Goal: Task Accomplishment & Management: Manage account settings

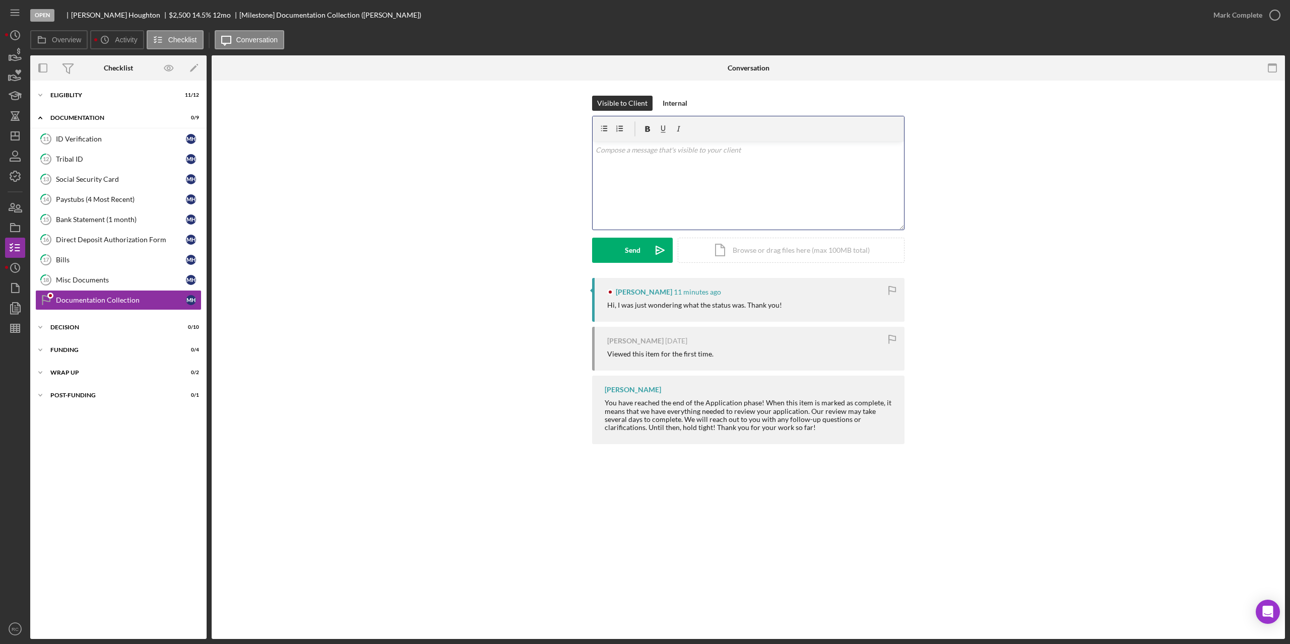
click at [724, 179] on div "v Color teal Color pink Remove color Add row above Add row below Add column bef…" at bounding box center [747, 186] width 311 height 88
click at [637, 248] on div "Send" at bounding box center [633, 250] width 16 height 25
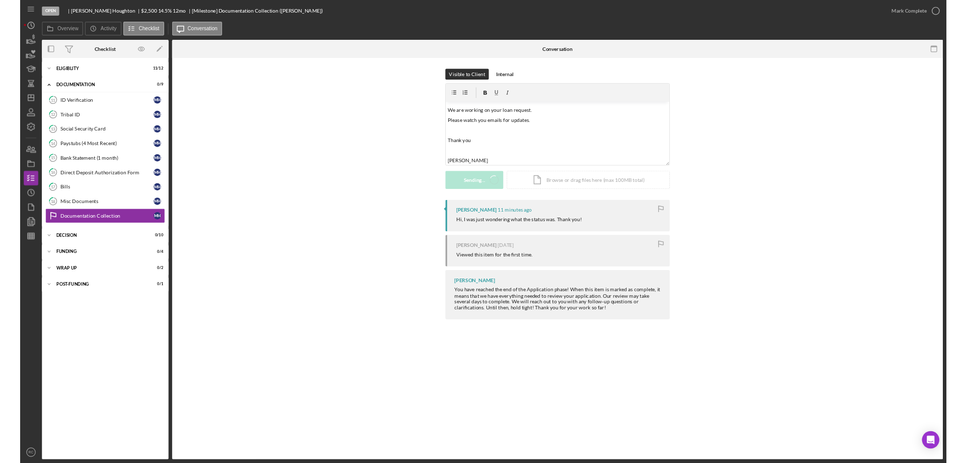
scroll to position [0, 0]
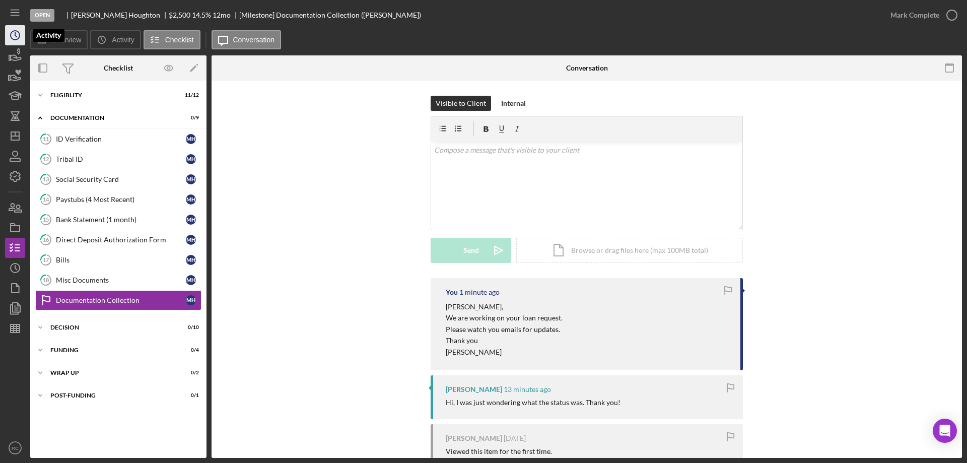
click at [14, 36] on icon "Icon/History" at bounding box center [15, 35] width 25 height 25
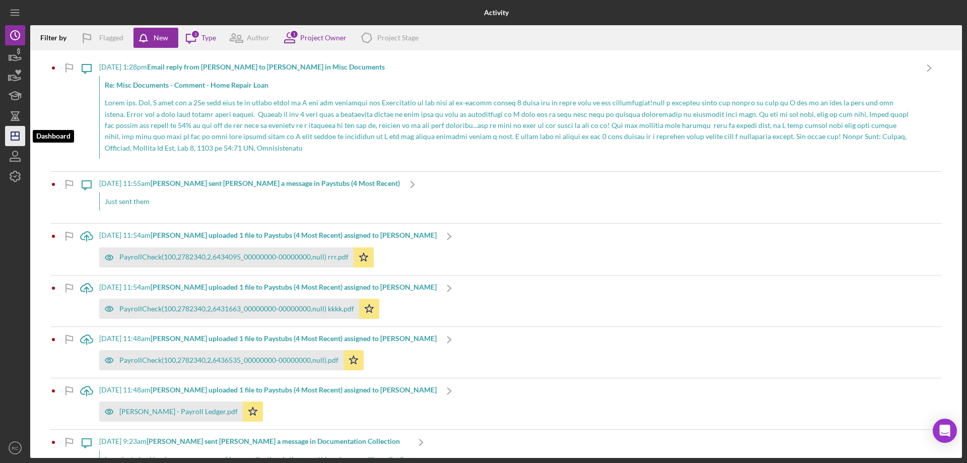
click at [17, 139] on icon "Icon/Dashboard" at bounding box center [15, 135] width 25 height 25
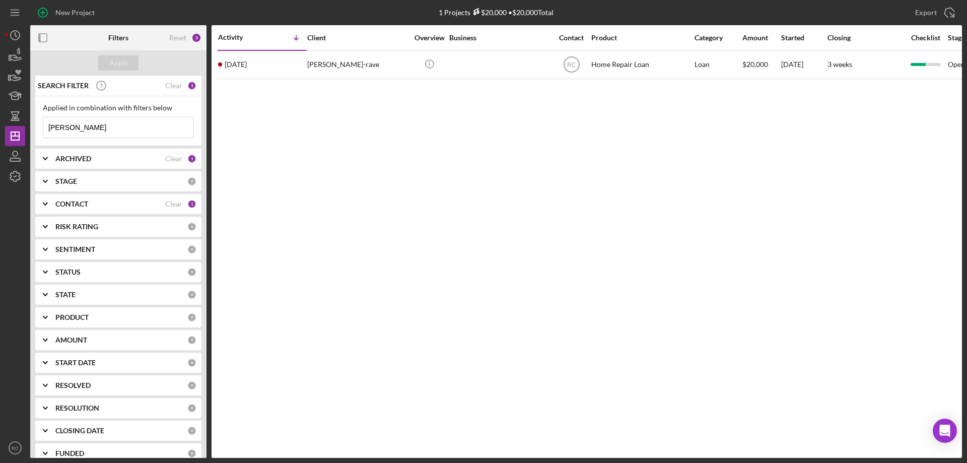
click at [105, 123] on input "michelle" at bounding box center [118, 127] width 150 height 20
type input "m"
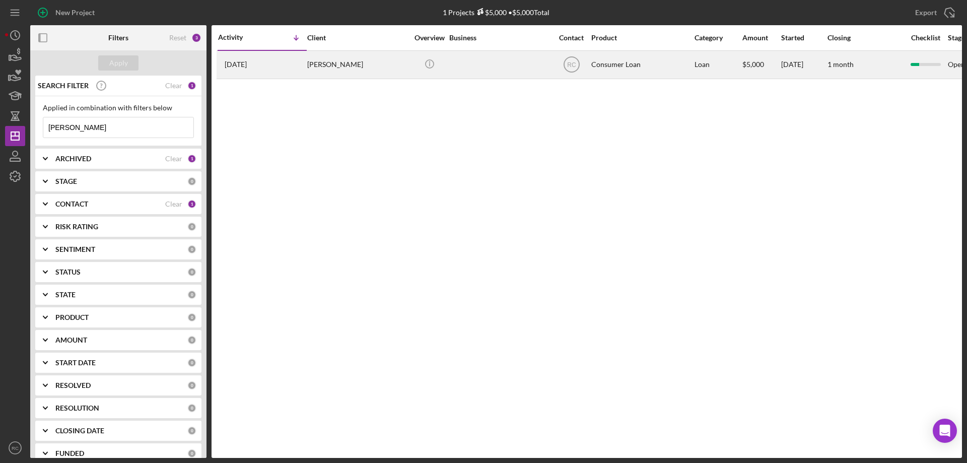
type input "[PERSON_NAME]"
click at [325, 65] on div "Sarah Crowley" at bounding box center [357, 64] width 101 height 27
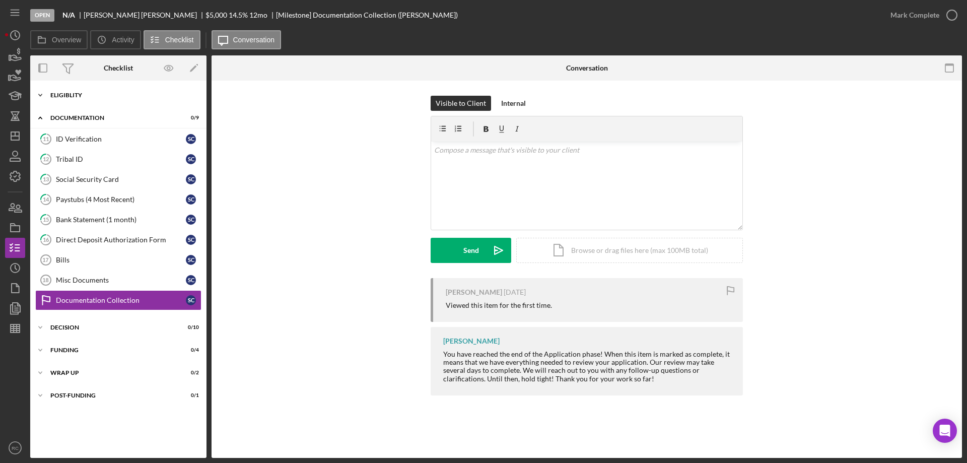
click at [77, 96] on div "Eligiblity" at bounding box center [122, 95] width 144 height 6
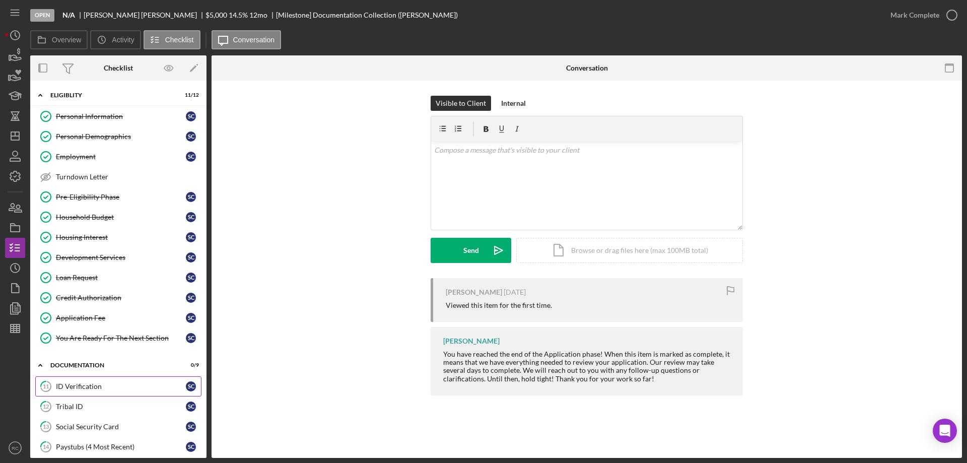
click at [85, 387] on div "ID Verification" at bounding box center [121, 386] width 130 height 8
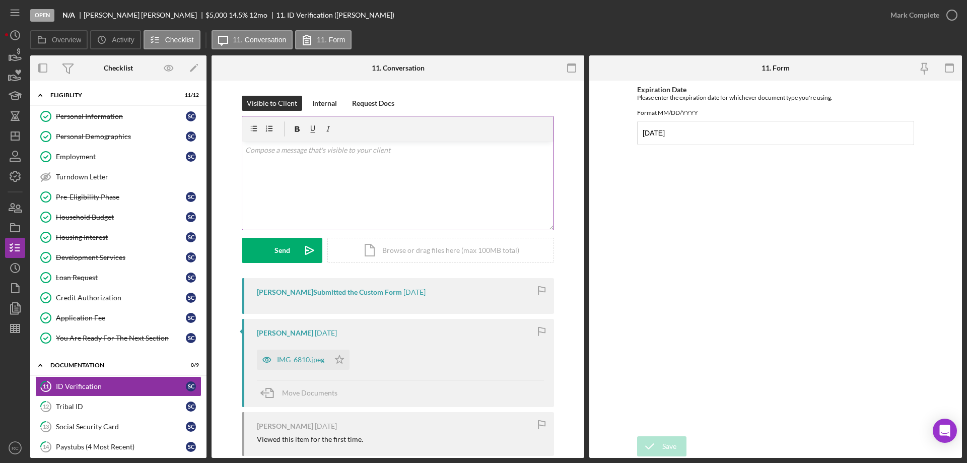
scroll to position [135, 0]
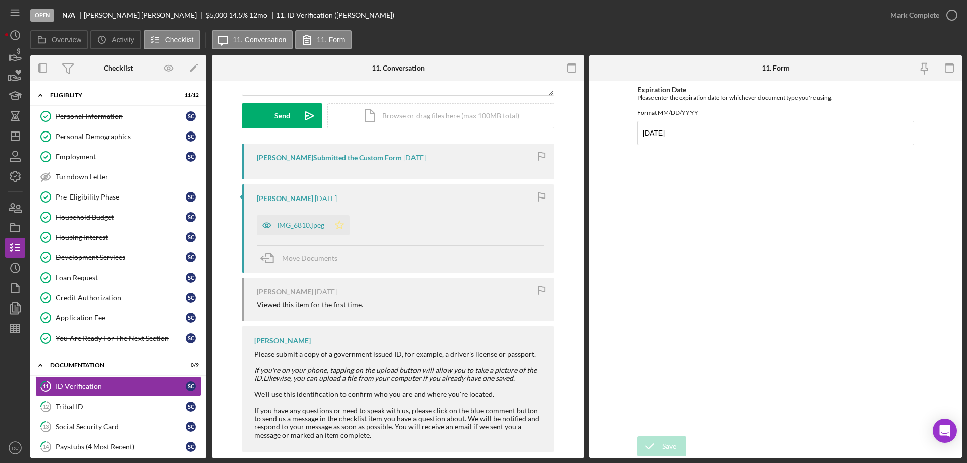
click at [336, 225] on polygon "button" at bounding box center [340, 225] width 9 height 8
click at [85, 406] on div "Tribal ID" at bounding box center [121, 407] width 130 height 8
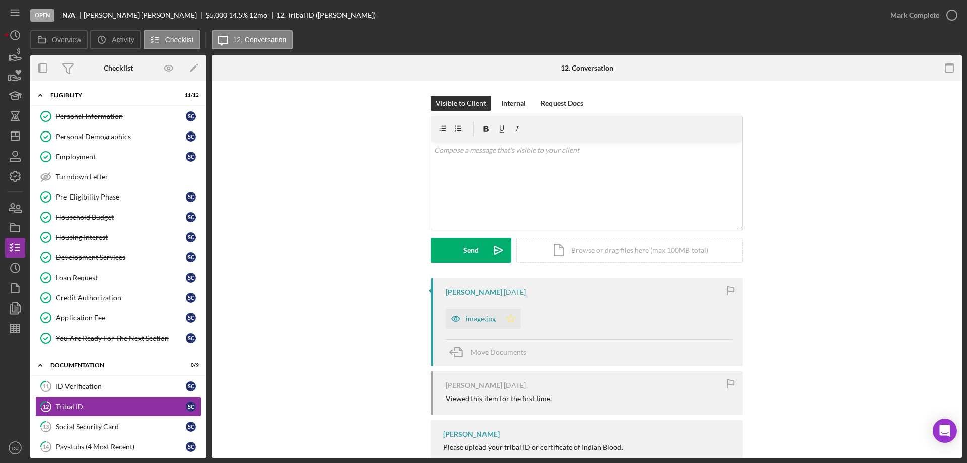
click at [510, 319] on icon "Icon/Star" at bounding box center [511, 319] width 20 height 20
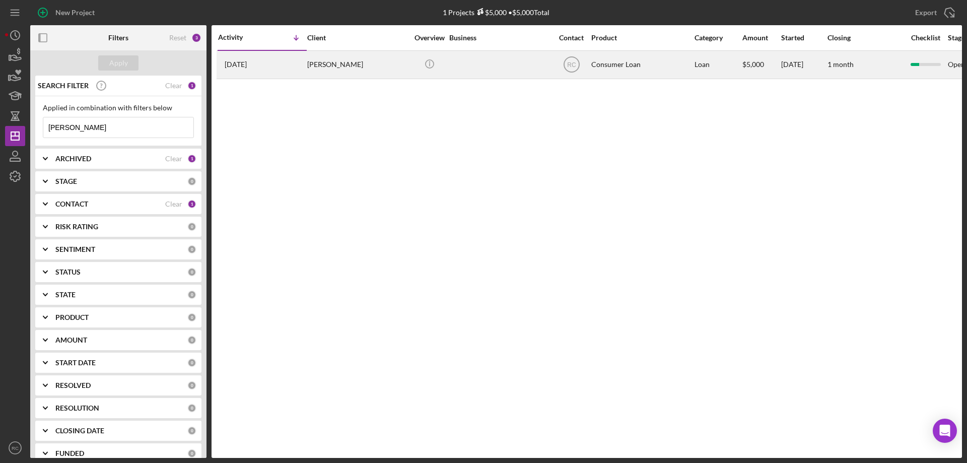
click at [328, 66] on div "[PERSON_NAME]" at bounding box center [357, 64] width 101 height 27
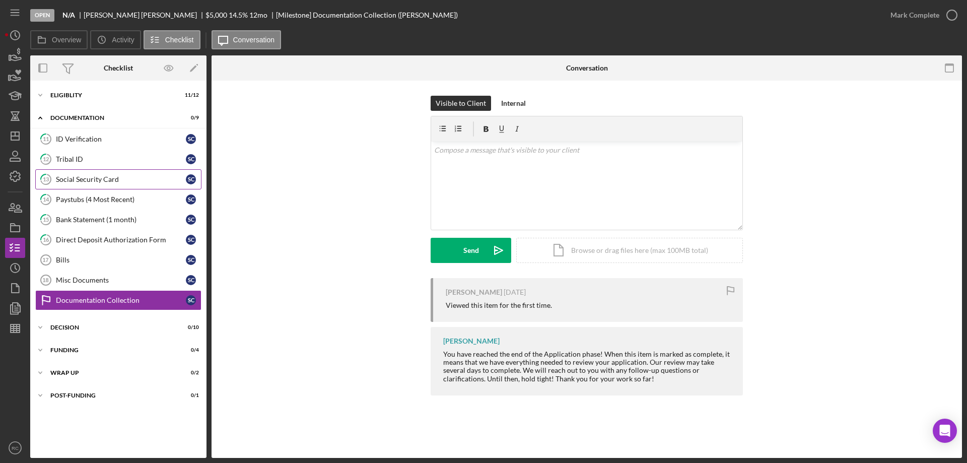
click at [100, 180] on div "Social Security Card" at bounding box center [121, 179] width 130 height 8
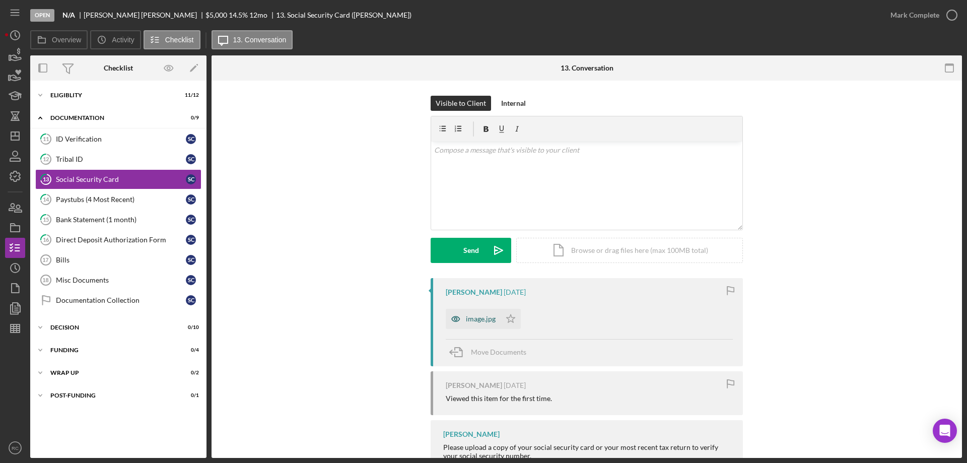
click at [474, 323] on div "image.jpg" at bounding box center [481, 319] width 30 height 8
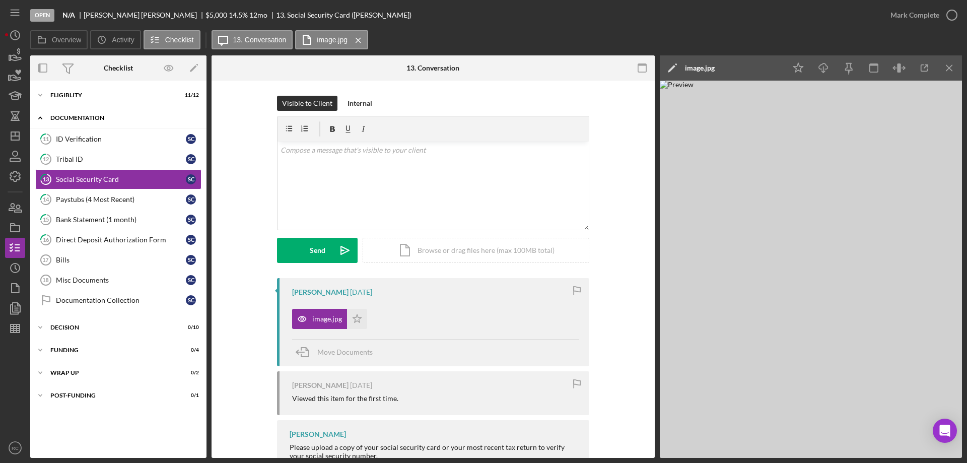
click at [102, 114] on div "Icon/Expander Documentation 0 / 9" at bounding box center [118, 118] width 176 height 21
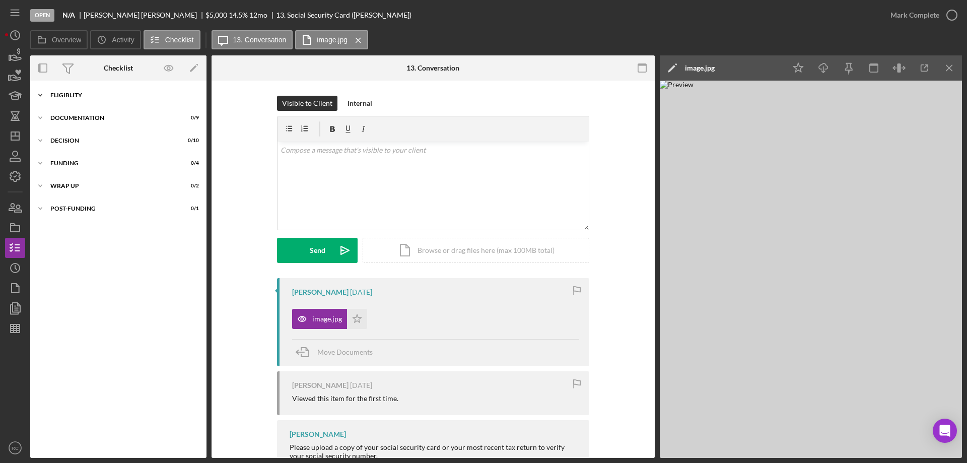
click at [80, 98] on div "Eligiblity" at bounding box center [122, 95] width 144 height 6
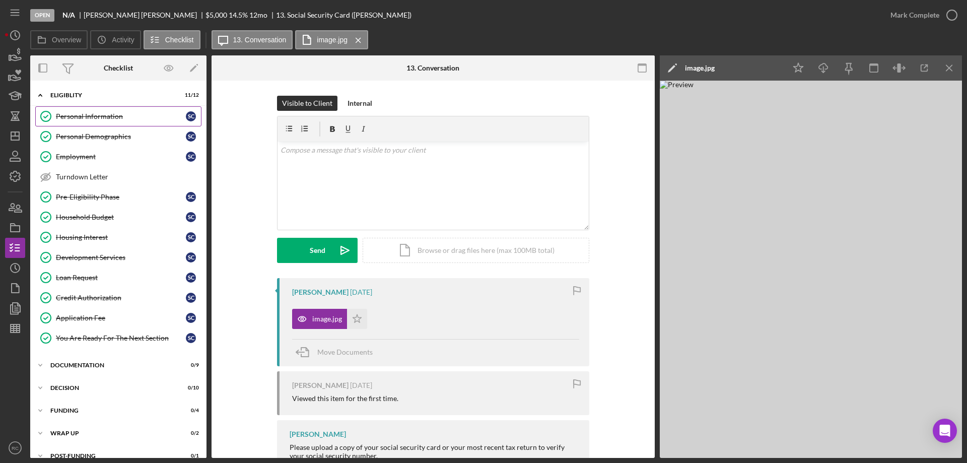
click at [94, 116] on div "Personal Information" at bounding box center [121, 116] width 130 height 8
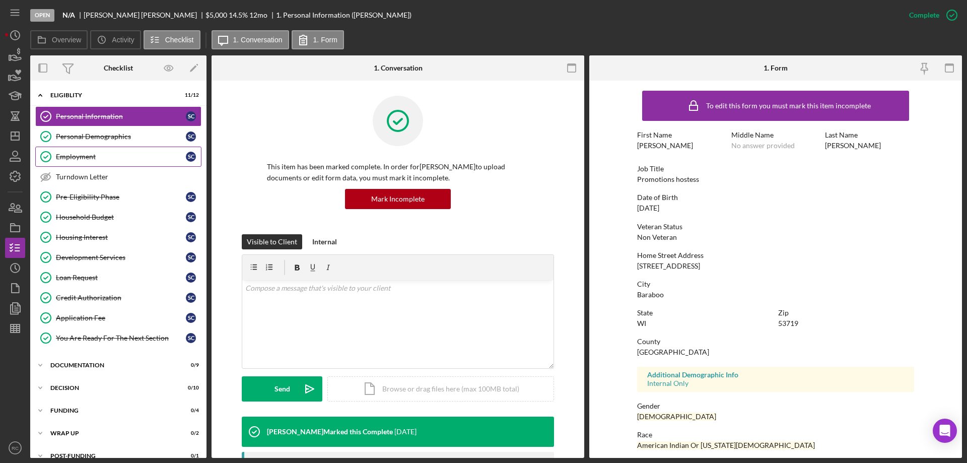
drag, startPoint x: 89, startPoint y: 151, endPoint x: 129, endPoint y: 147, distance: 40.6
click at [90, 151] on link "Employment Employment S C" at bounding box center [118, 157] width 166 height 20
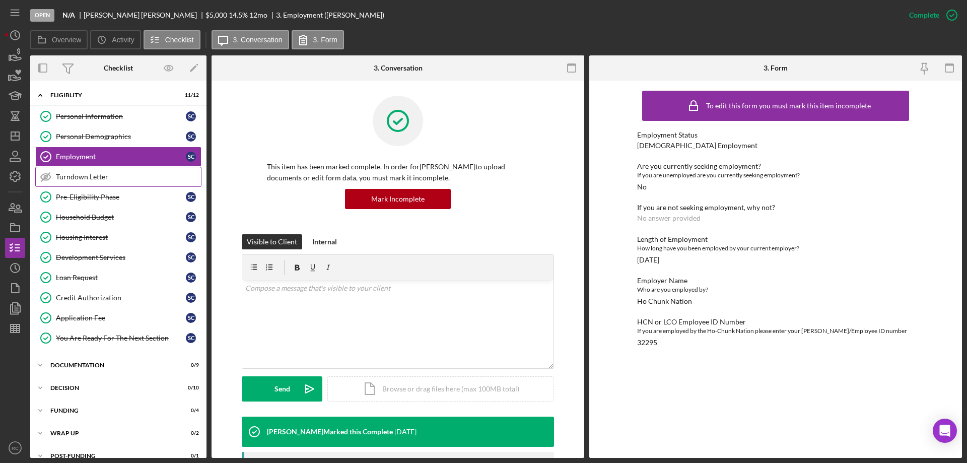
click at [100, 178] on div "Turndown Letter" at bounding box center [128, 177] width 145 height 8
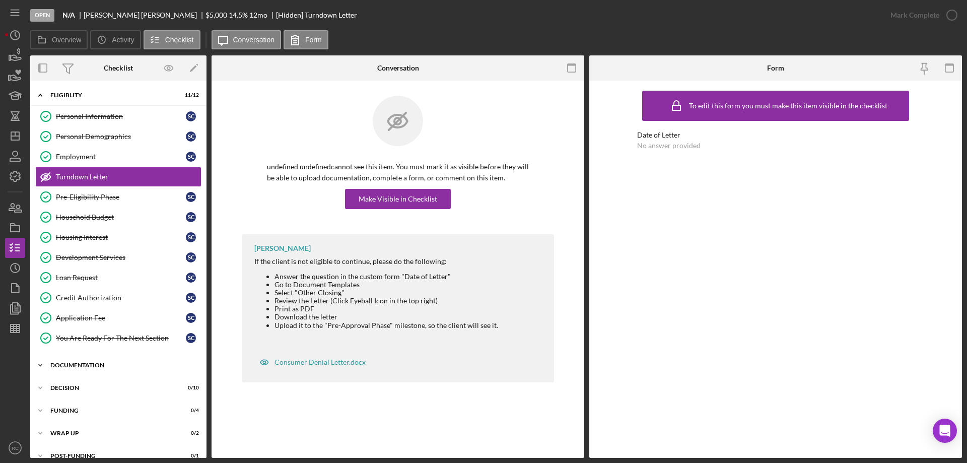
click at [94, 367] on div "Documentation" at bounding box center [122, 365] width 144 height 6
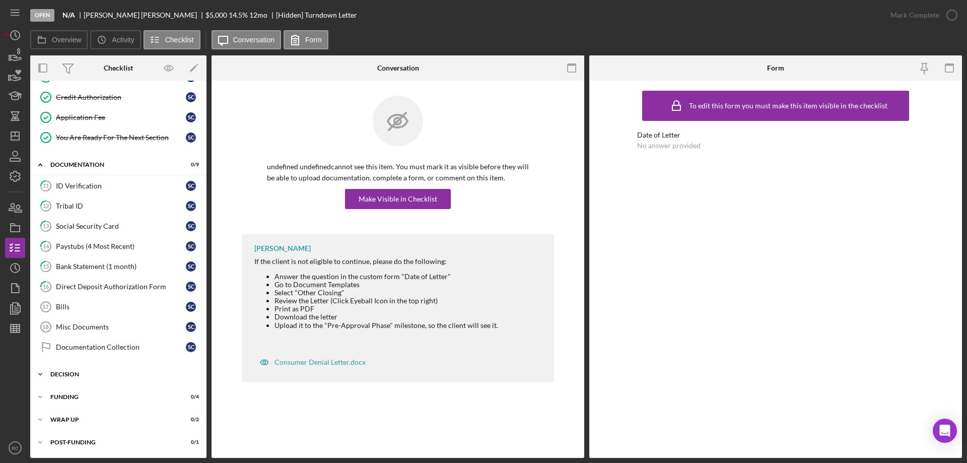
click at [63, 373] on div "Decision" at bounding box center [122, 374] width 144 height 6
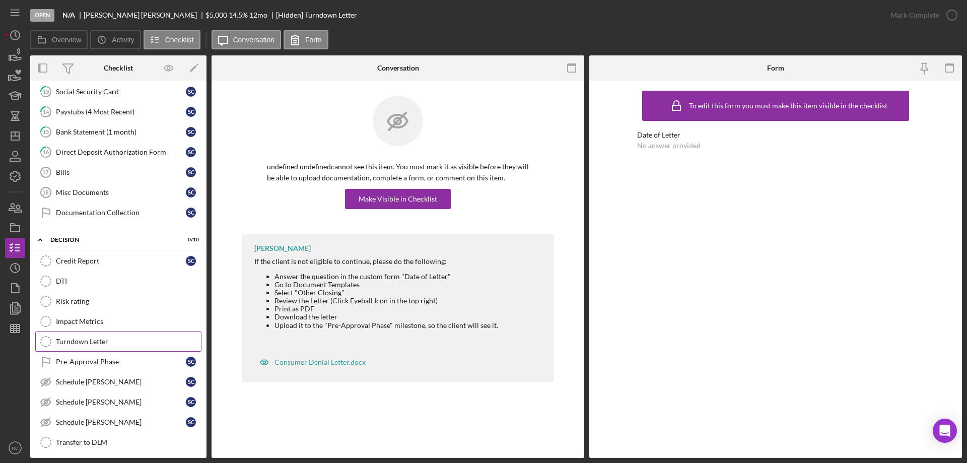
scroll to position [408, 0]
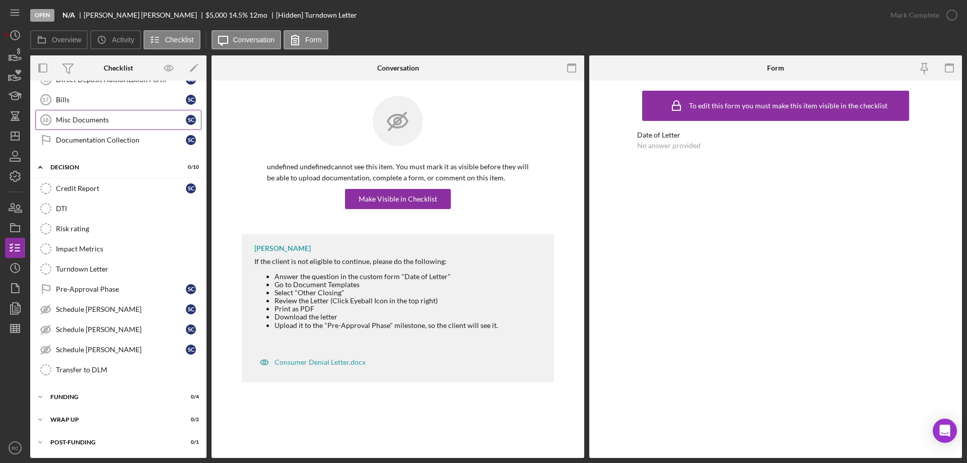
click at [88, 118] on div "Misc Documents" at bounding box center [121, 120] width 130 height 8
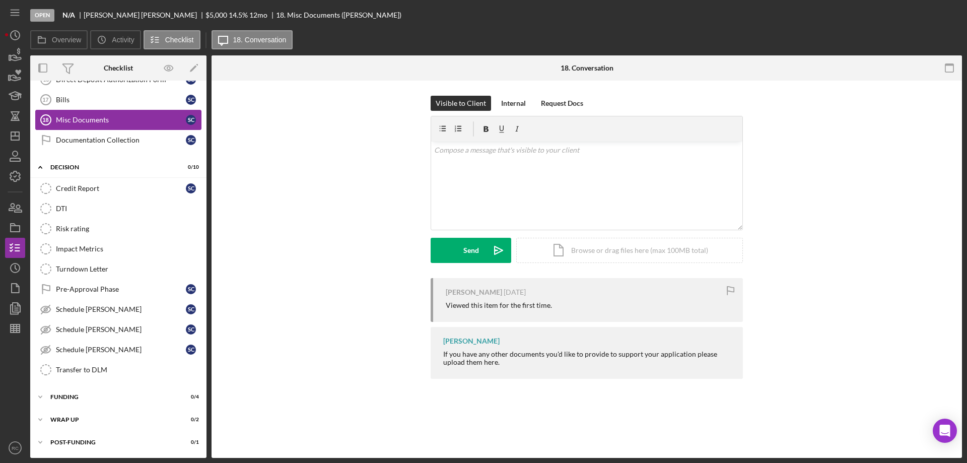
scroll to position [408, 0]
click at [480, 156] on div "v Color teal Color pink Remove color Add row above Add row below Add column bef…" at bounding box center [586, 186] width 311 height 88
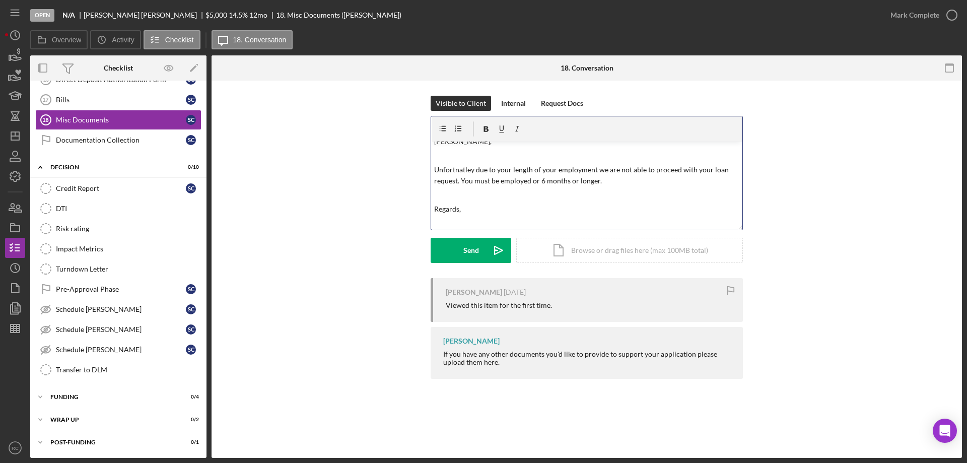
scroll to position [23, 0]
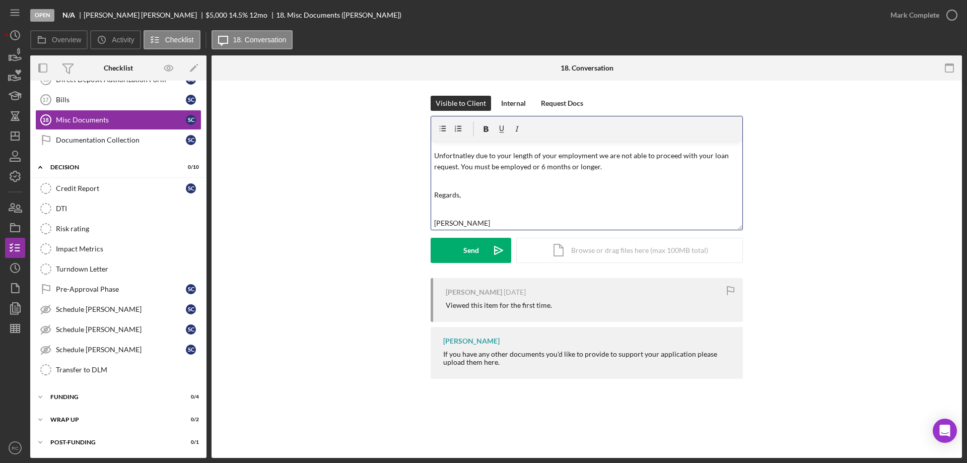
click at [627, 208] on p at bounding box center [587, 209] width 306 height 11
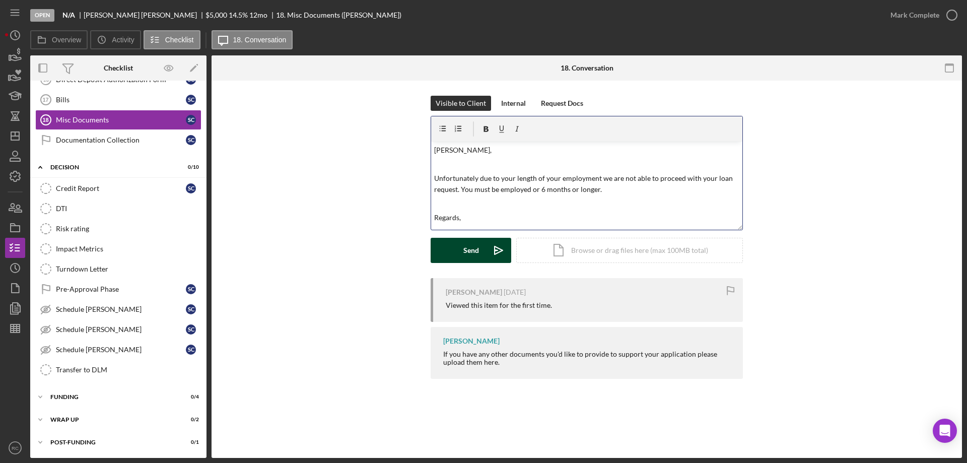
click at [471, 249] on div "Send" at bounding box center [472, 250] width 16 height 25
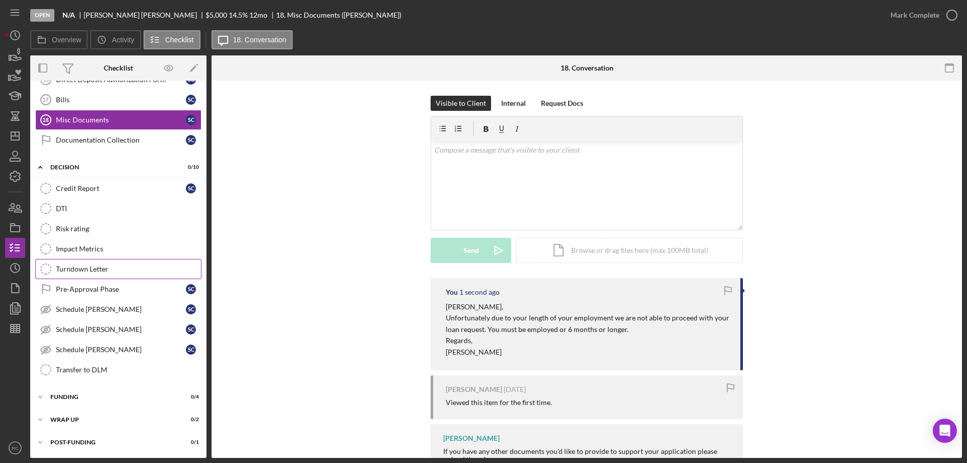
click at [100, 268] on div "Turndown Letter" at bounding box center [128, 269] width 145 height 8
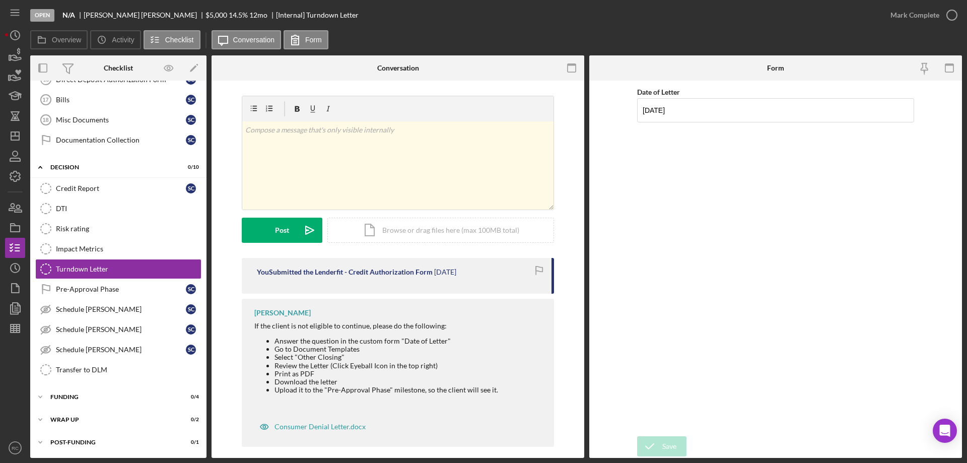
scroll to position [9, 0]
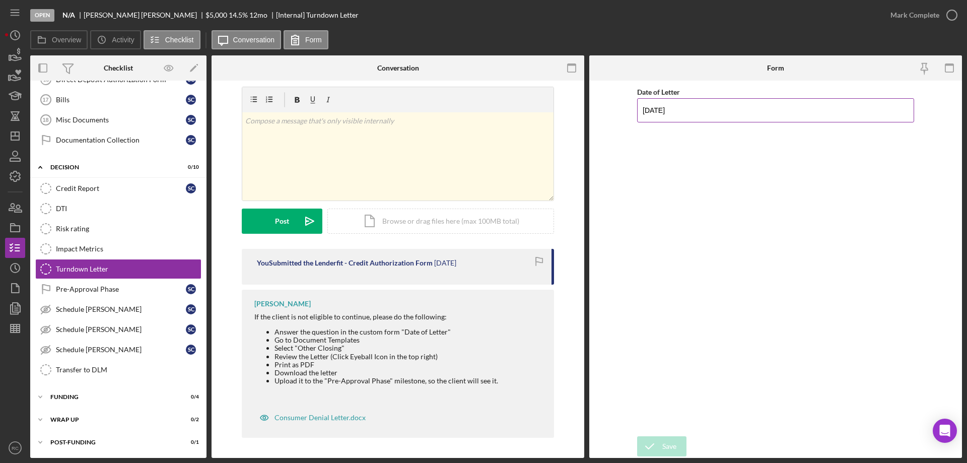
click at [696, 107] on input "09/18/2025" at bounding box center [775, 110] width 277 height 24
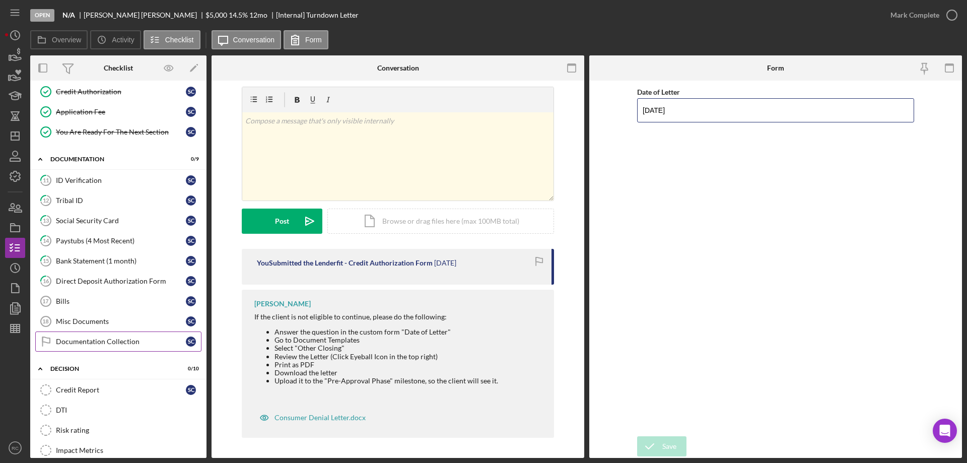
scroll to position [139, 0]
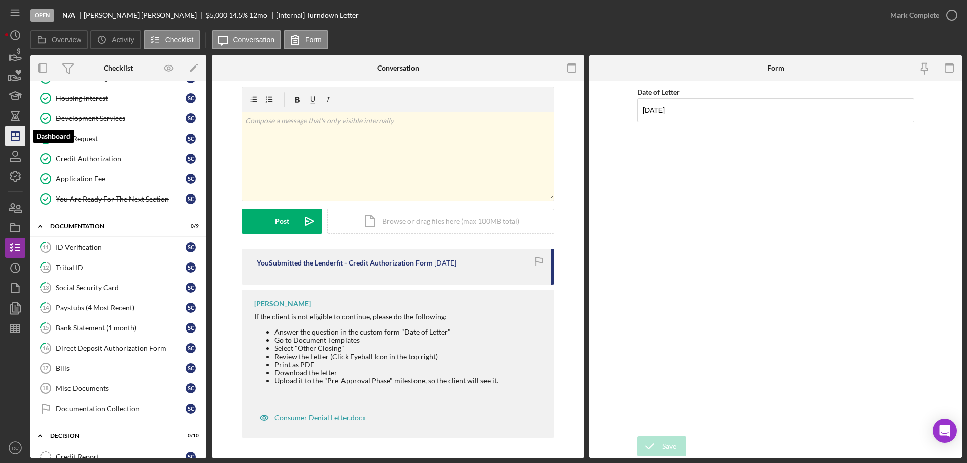
click at [14, 136] on line "button" at bounding box center [15, 136] width 8 height 0
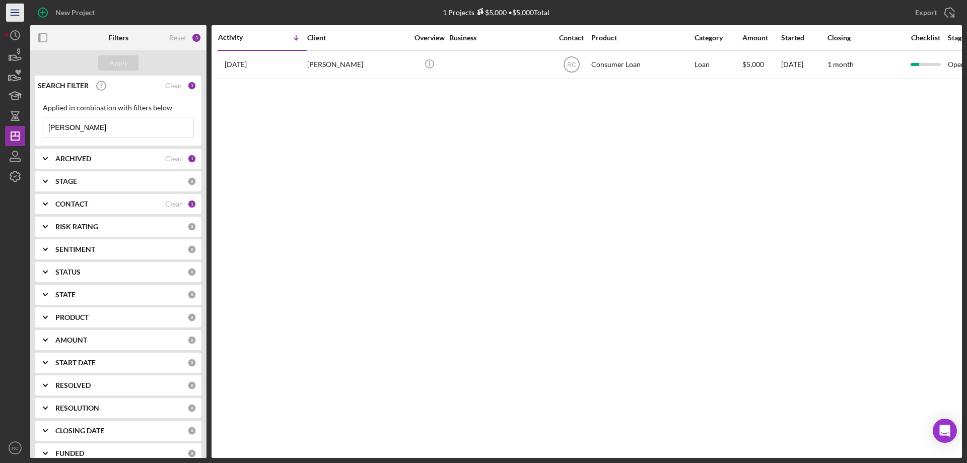
click at [17, 10] on line "button" at bounding box center [15, 10] width 8 height 0
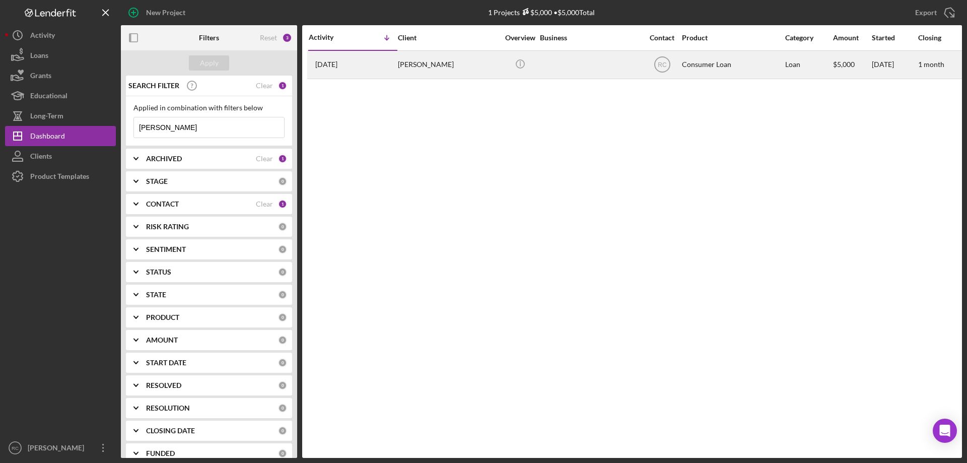
click at [424, 64] on div "Sarah Crowley" at bounding box center [448, 64] width 101 height 27
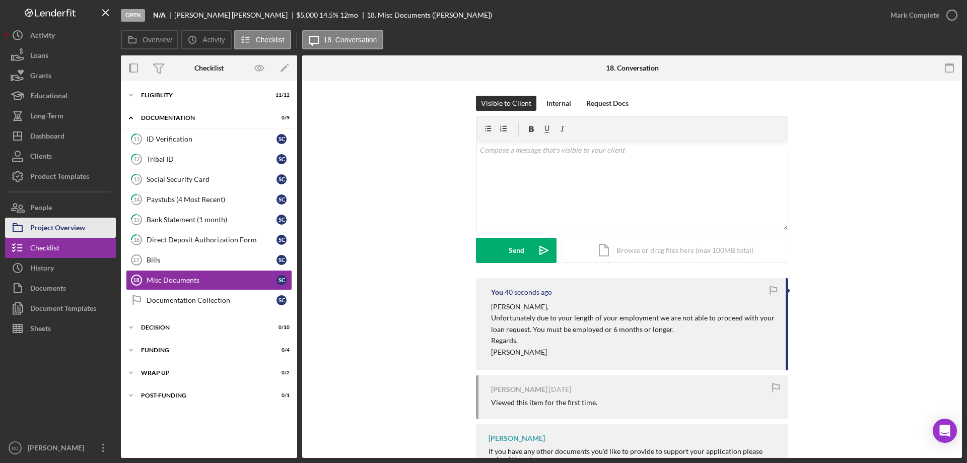
click at [64, 227] on div "Project Overview" at bounding box center [57, 229] width 55 height 23
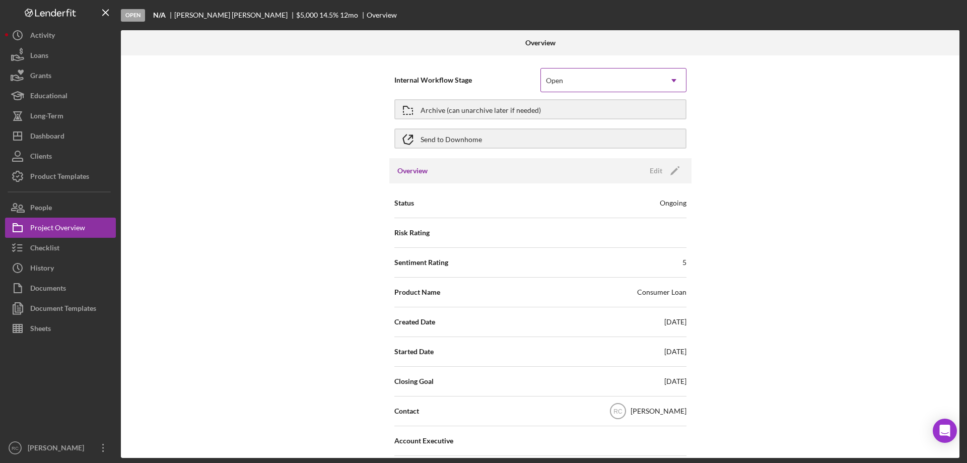
click at [579, 82] on div "Open" at bounding box center [601, 80] width 121 height 23
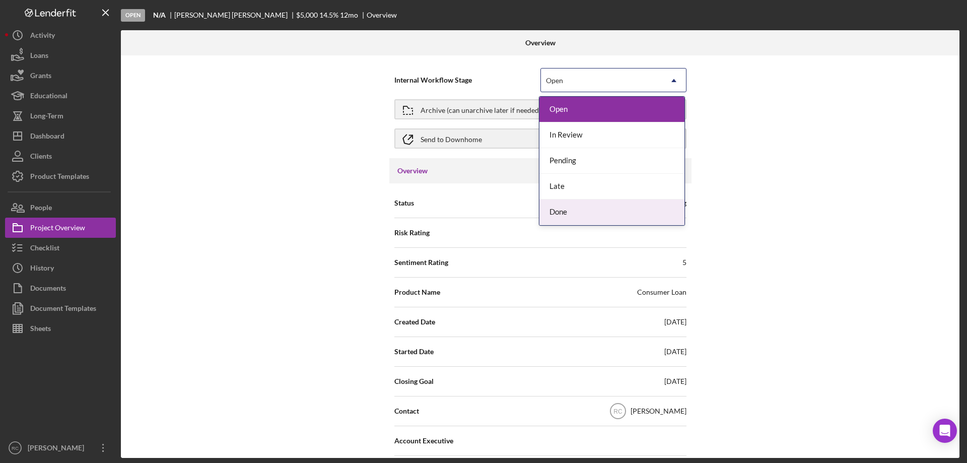
click at [575, 212] on div "Done" at bounding box center [612, 213] width 145 height 26
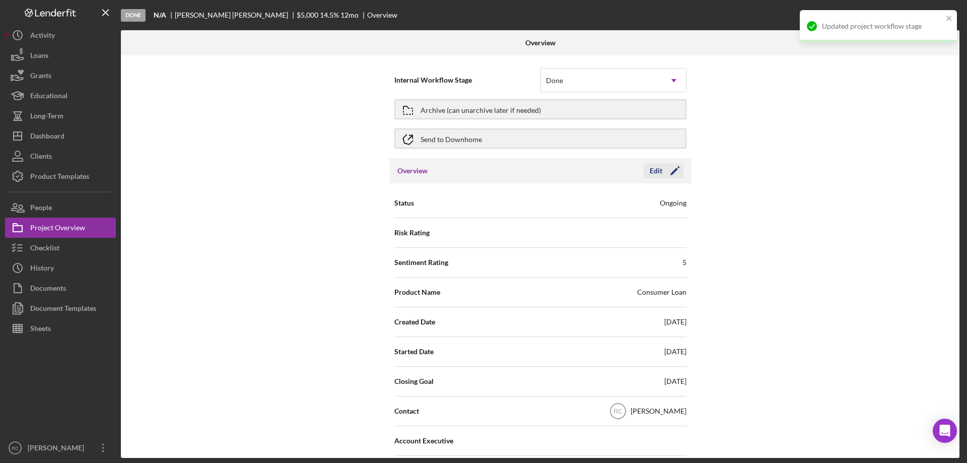
click at [673, 169] on icon "Icon/Edit" at bounding box center [675, 170] width 25 height 25
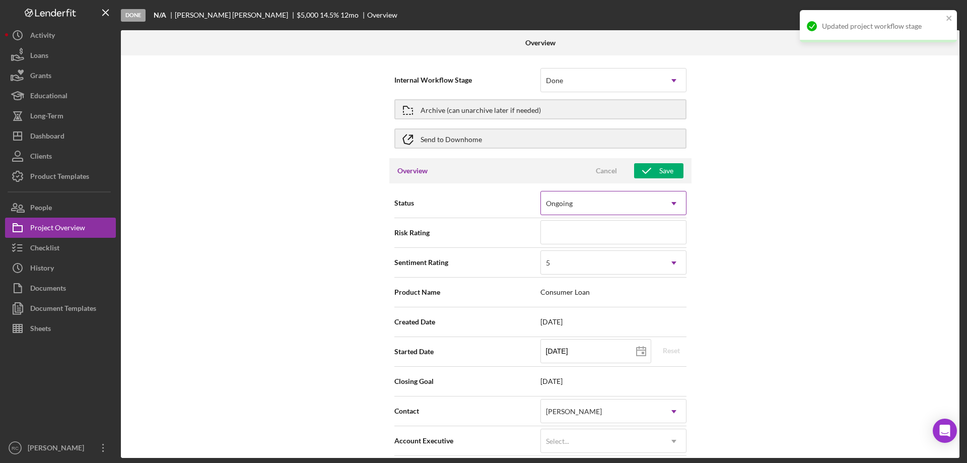
click at [627, 200] on div "Ongoing" at bounding box center [601, 203] width 121 height 23
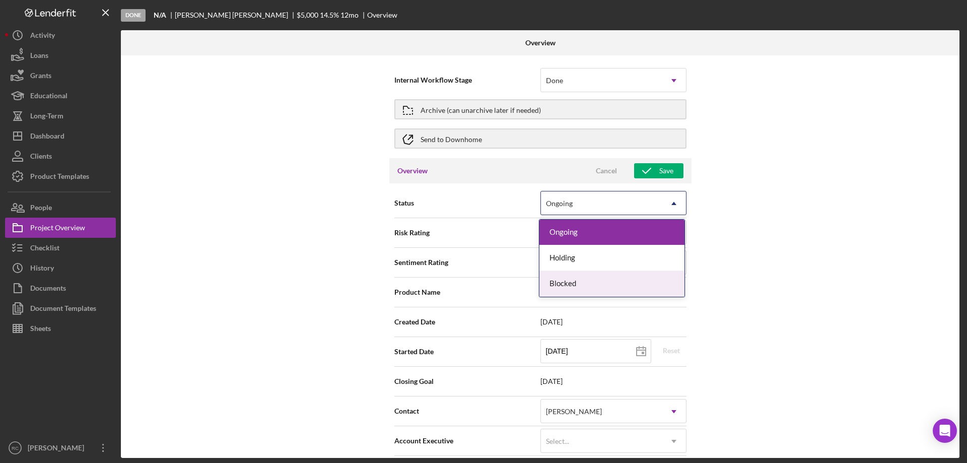
click at [617, 281] on div "Blocked" at bounding box center [612, 284] width 145 height 26
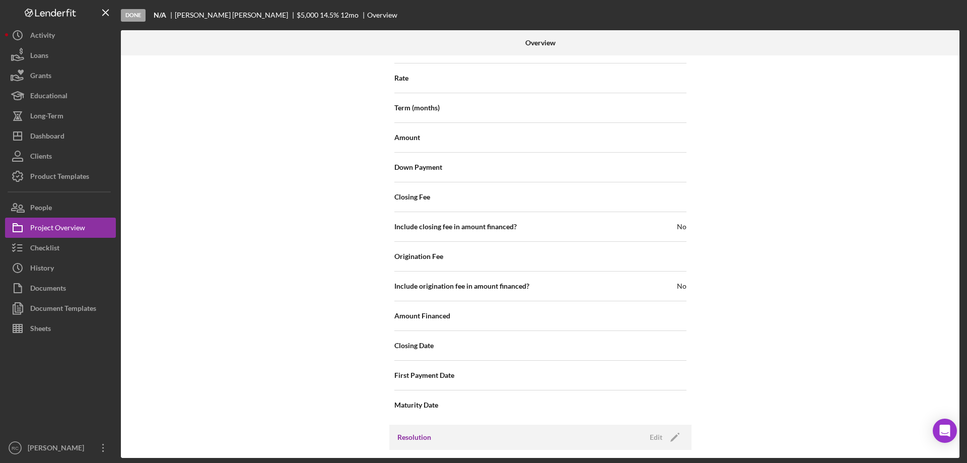
scroll to position [1208, 0]
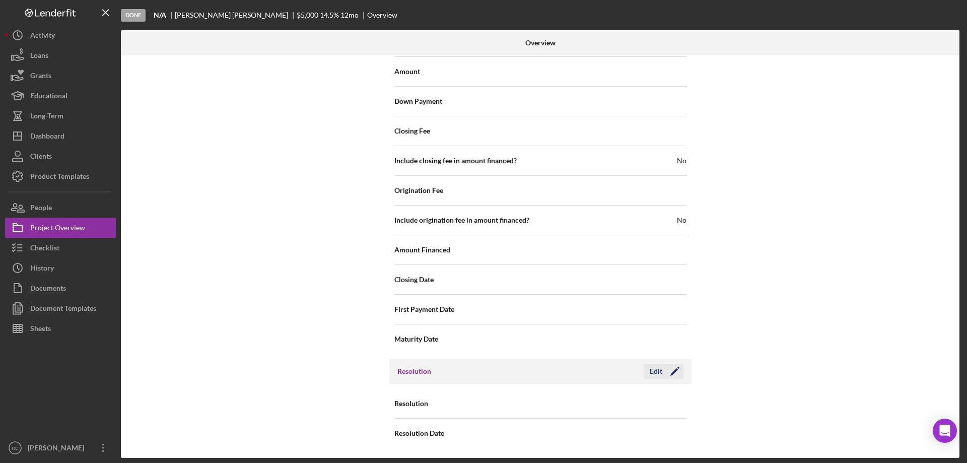
click at [672, 369] on icon "Icon/Edit" at bounding box center [675, 371] width 25 height 25
click at [632, 403] on div "Select..." at bounding box center [601, 403] width 121 height 23
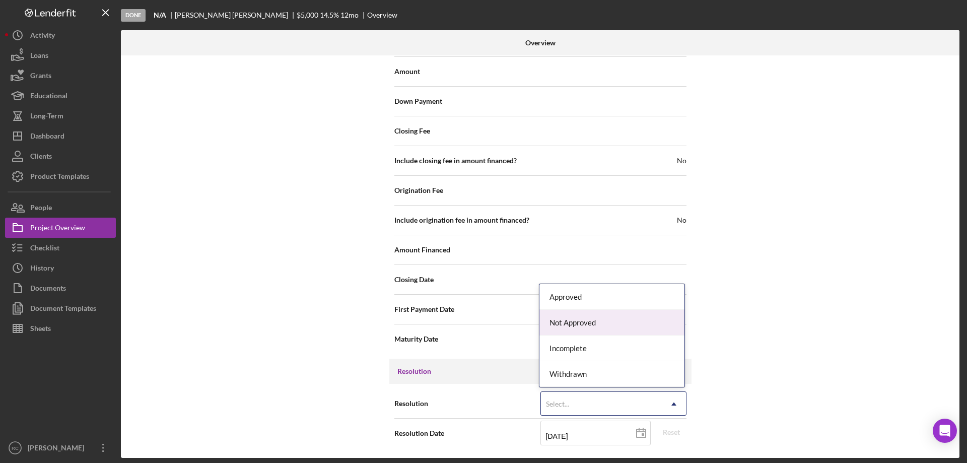
click at [602, 321] on div "Not Approved" at bounding box center [612, 323] width 145 height 26
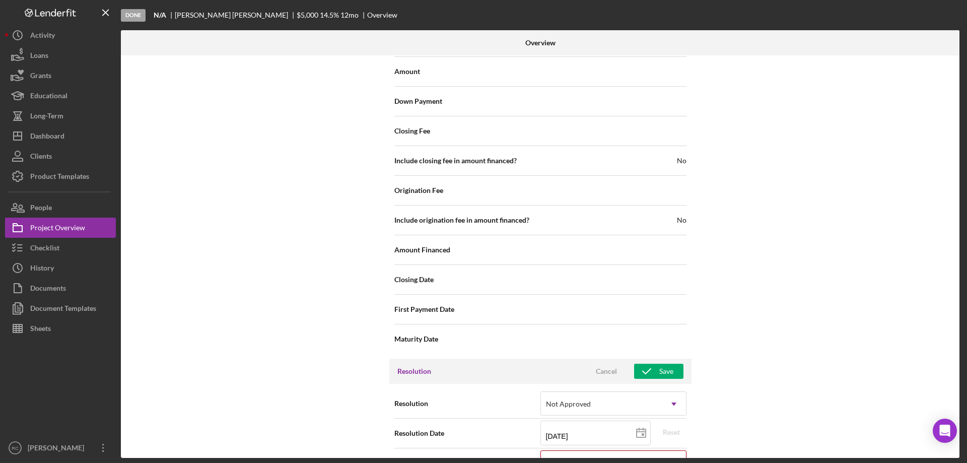
scroll to position [1273, 0]
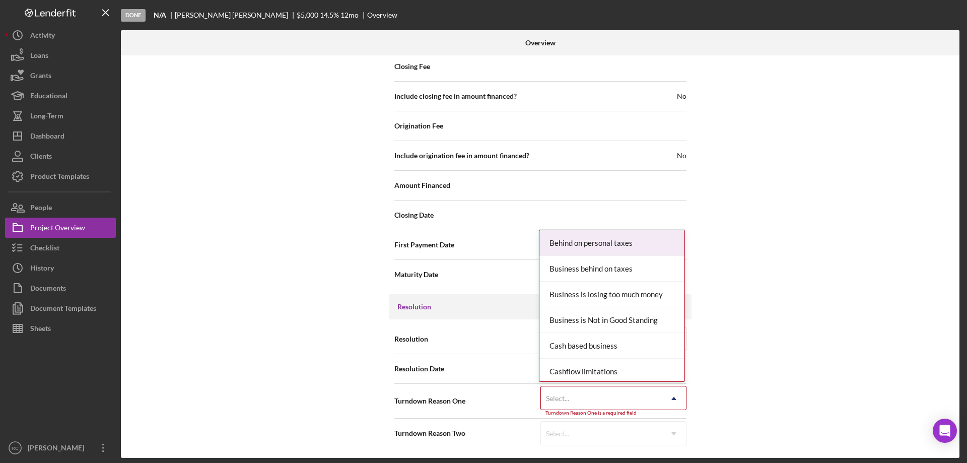
click at [599, 401] on div "Select..." at bounding box center [601, 398] width 121 height 23
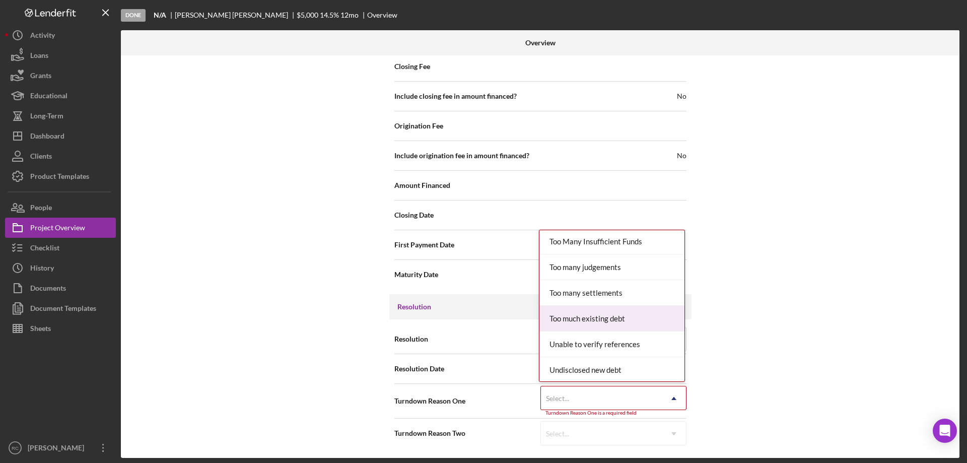
scroll to position [1262, 0]
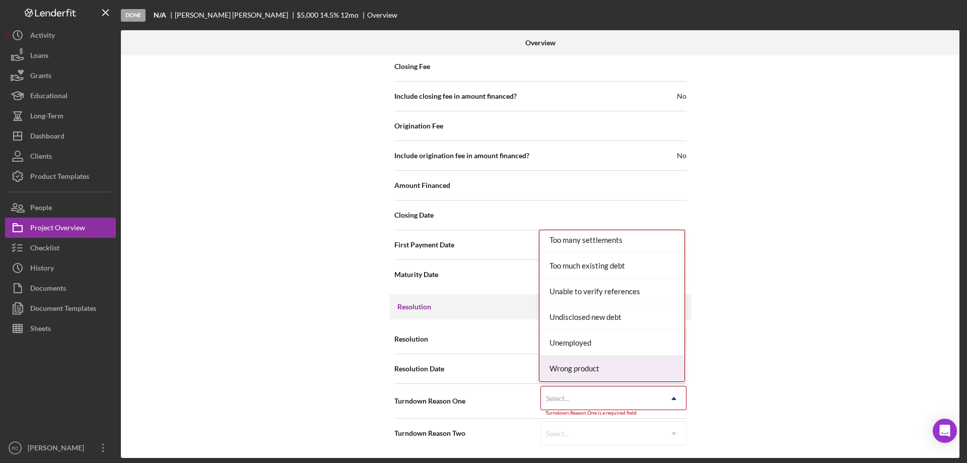
click at [611, 366] on div "Wrong product" at bounding box center [612, 369] width 145 height 26
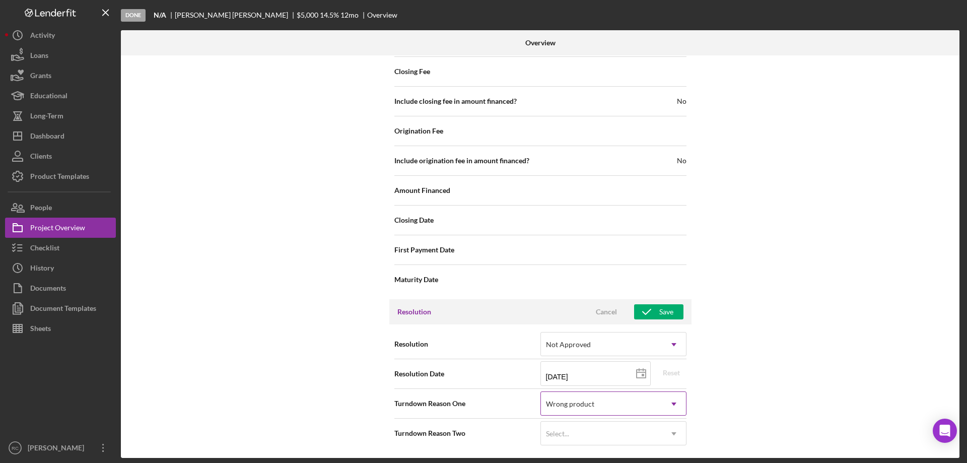
scroll to position [1268, 0]
click at [595, 424] on div "Select..." at bounding box center [601, 433] width 121 height 23
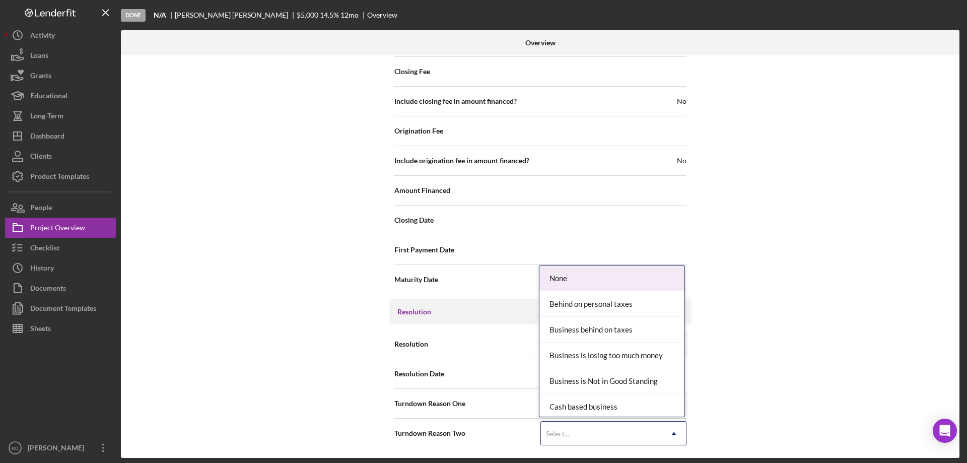
click at [574, 276] on div "None" at bounding box center [612, 279] width 145 height 26
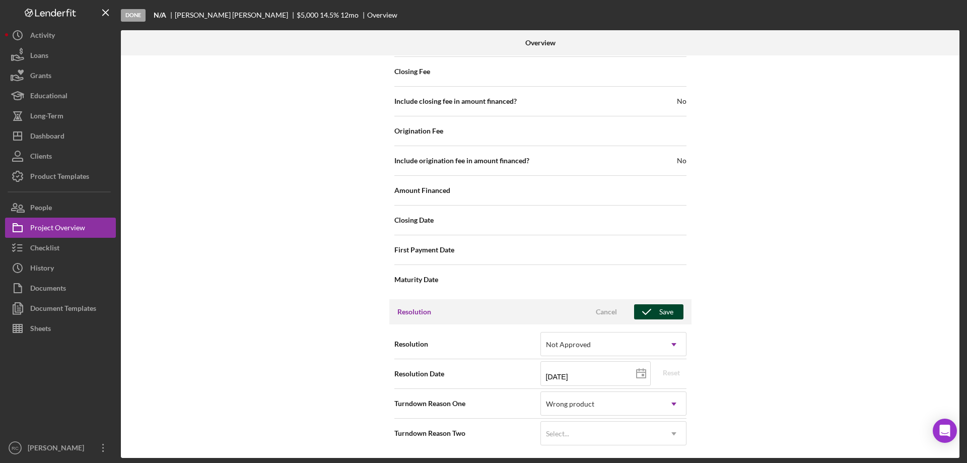
click at [667, 310] on div "Save" at bounding box center [667, 311] width 14 height 15
type textarea "Here's a snapshot of information that has been fully approved, as well as the i…"
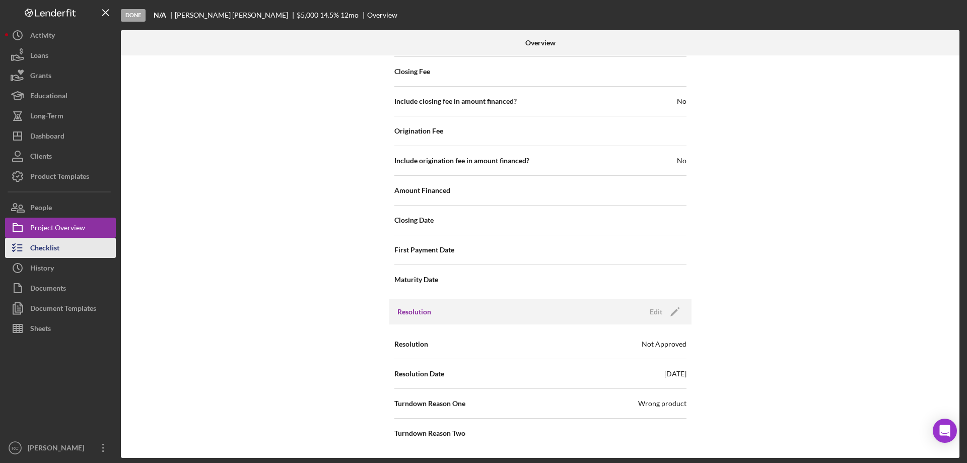
click at [43, 242] on div "Checklist" at bounding box center [44, 249] width 29 height 23
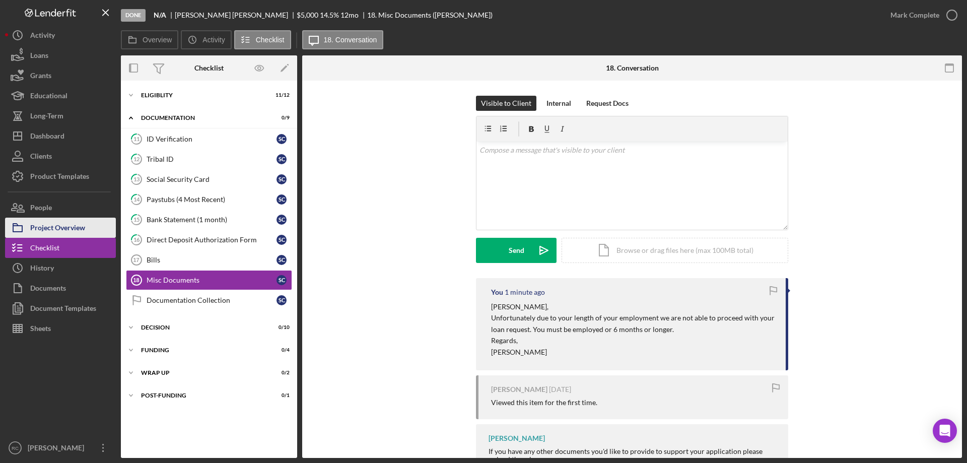
click at [43, 223] on div "Project Overview" at bounding box center [57, 229] width 55 height 23
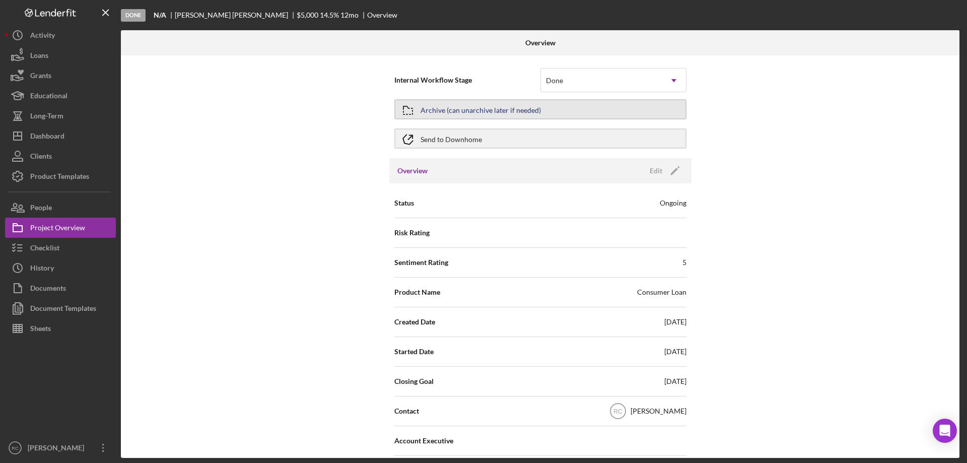
click at [498, 108] on div "Archive (can unarchive later if needed)" at bounding box center [481, 109] width 120 height 18
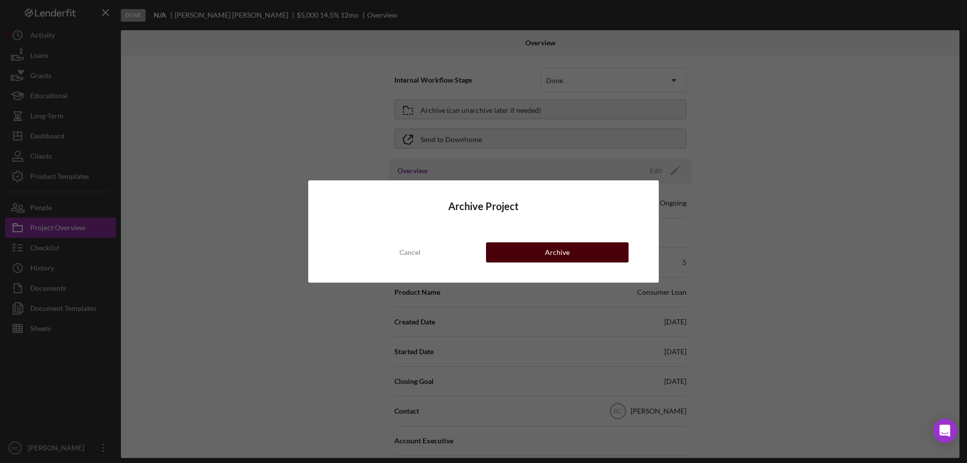
click at [541, 251] on button "Archive" at bounding box center [557, 252] width 143 height 20
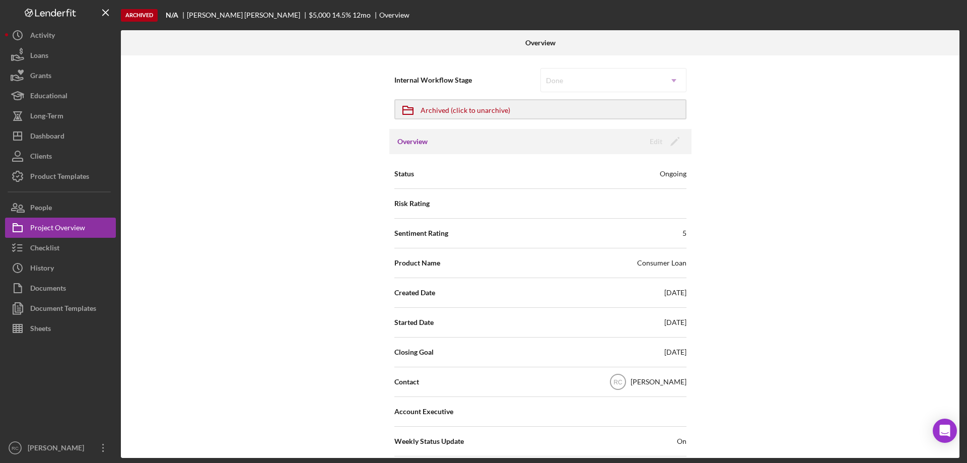
click at [414, 144] on h3 "Overview" at bounding box center [413, 142] width 30 height 10
drag, startPoint x: 675, startPoint y: 173, endPoint x: 508, endPoint y: 136, distance: 171.3
click at [671, 170] on div "Ongoing" at bounding box center [673, 174] width 27 height 10
click at [436, 111] on div "Archived (click to unarchive)" at bounding box center [466, 109] width 90 height 18
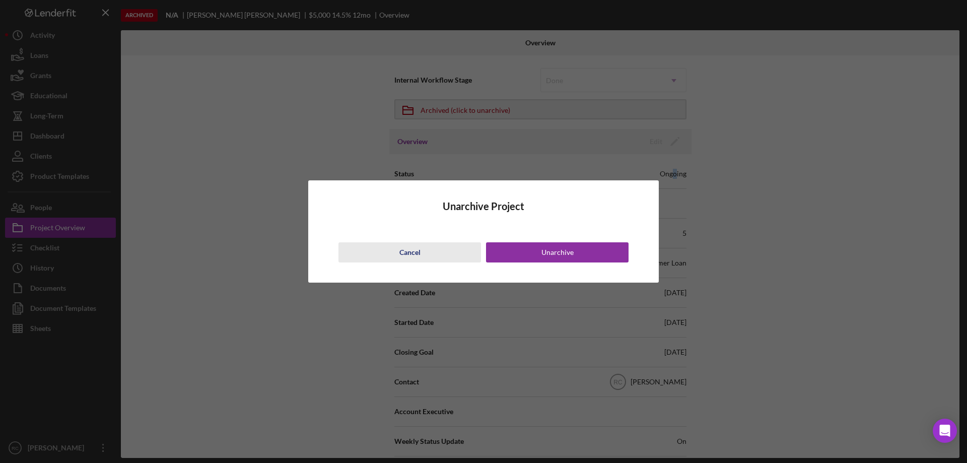
click at [415, 246] on div "Cancel" at bounding box center [410, 252] width 21 height 20
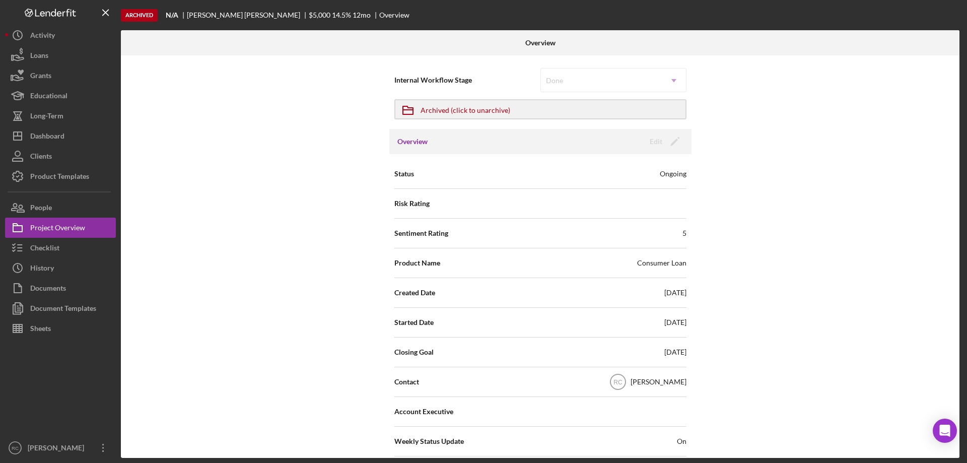
click at [666, 174] on div "Ongoing" at bounding box center [673, 174] width 27 height 10
click at [413, 143] on h3 "Overview" at bounding box center [413, 142] width 30 height 10
click at [557, 82] on div "Done Icon/Dropdown Arrow" at bounding box center [614, 80] width 146 height 24
click at [491, 109] on div "Archived (click to unarchive)" at bounding box center [466, 109] width 90 height 18
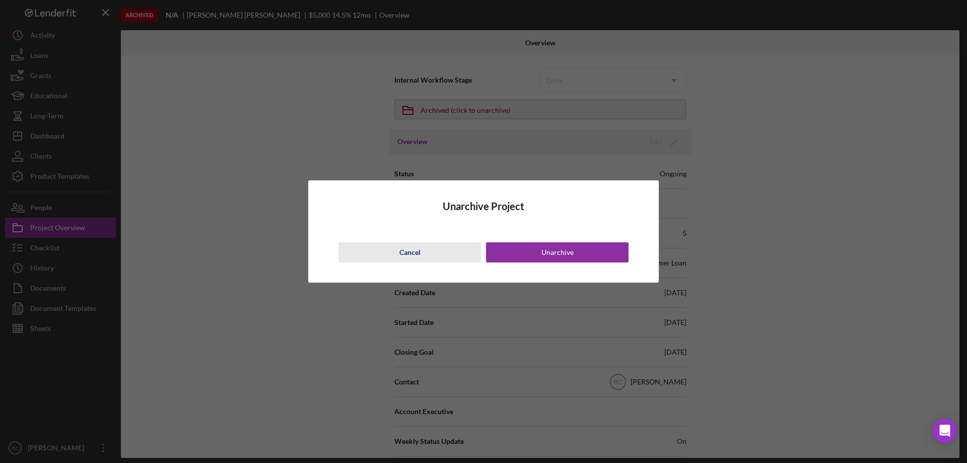
click at [413, 253] on div "Cancel" at bounding box center [410, 252] width 21 height 20
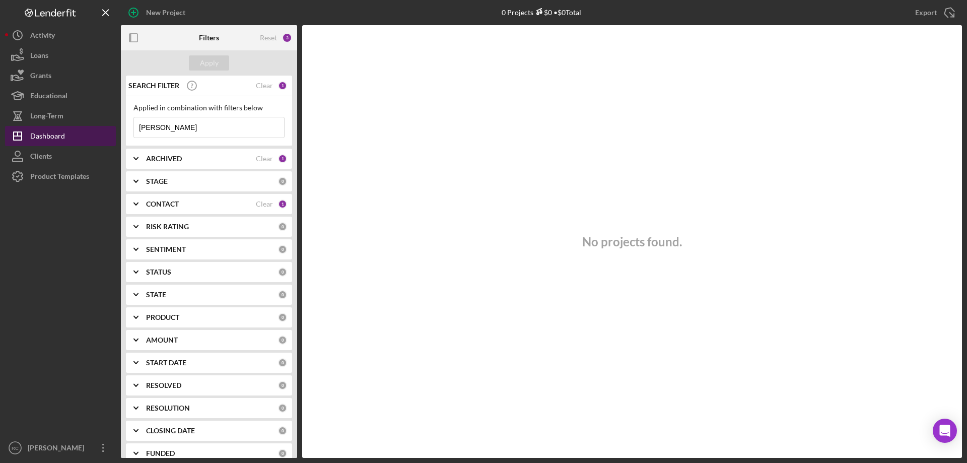
click at [51, 137] on div "Dashboard" at bounding box center [47, 137] width 35 height 23
click at [183, 133] on input "[PERSON_NAME]" at bounding box center [209, 127] width 150 height 20
type input "s"
click at [180, 128] on input "zoroma" at bounding box center [209, 127] width 150 height 20
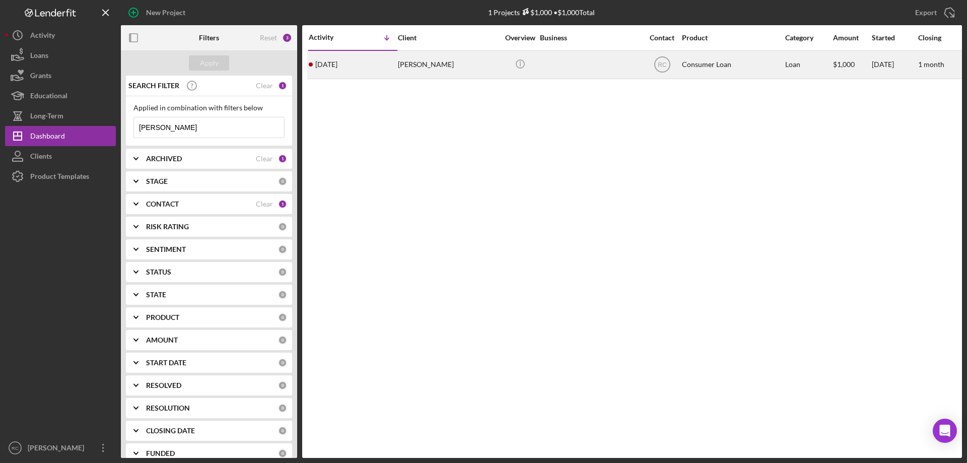
type input "[PERSON_NAME]"
click at [418, 61] on div "[PERSON_NAME]" at bounding box center [448, 64] width 101 height 27
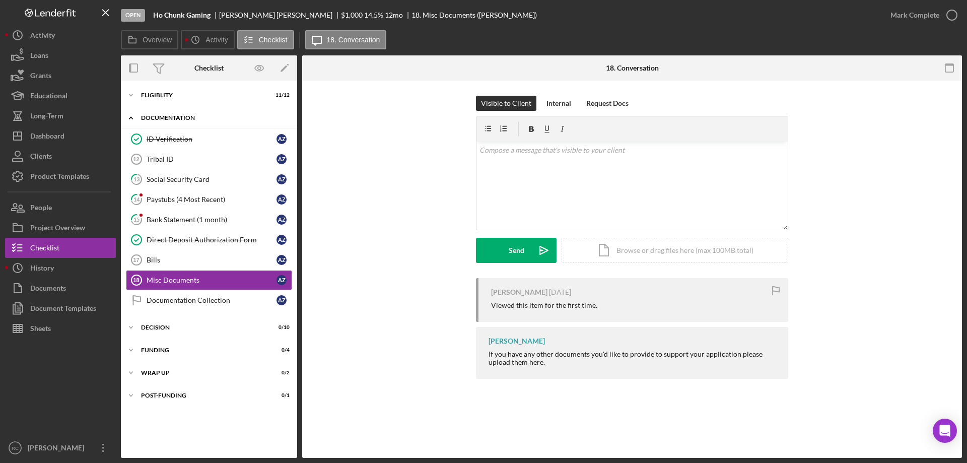
click at [179, 115] on div "Documentation" at bounding box center [213, 118] width 144 height 6
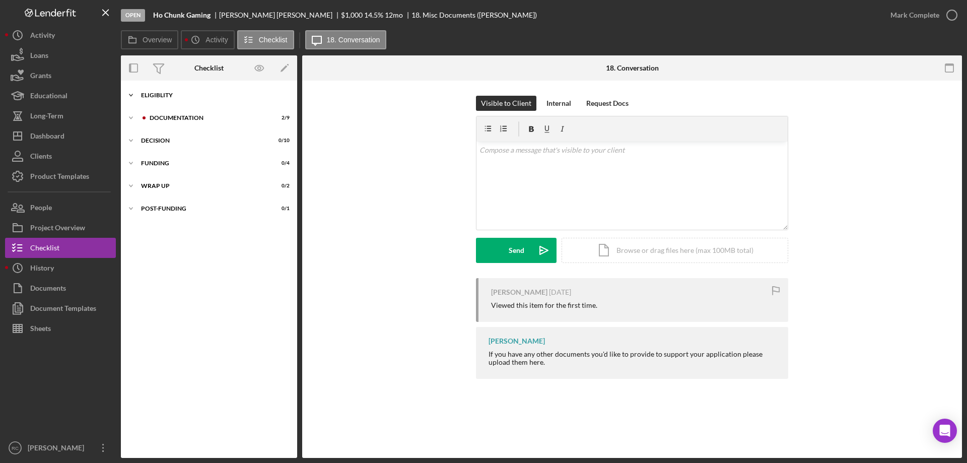
click at [165, 91] on div "Icon/Expander Eligiblity 11 / 12" at bounding box center [209, 95] width 176 height 20
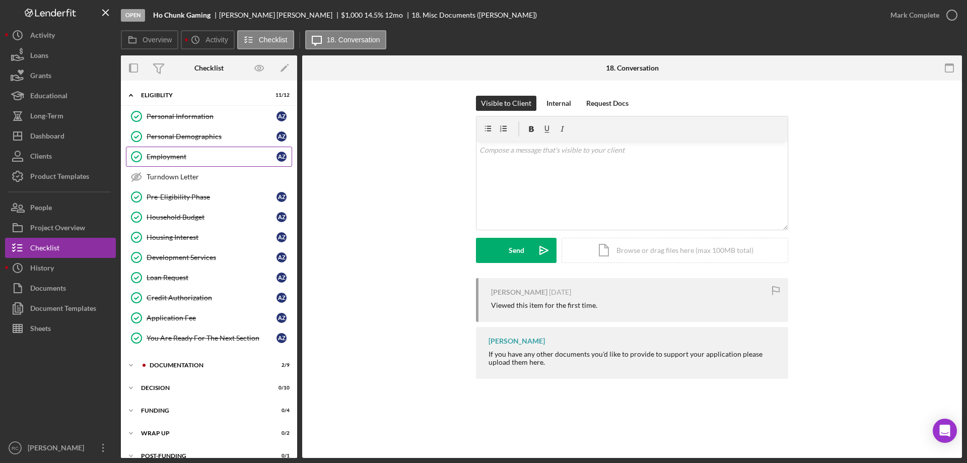
click at [173, 156] on div "Employment" at bounding box center [212, 157] width 130 height 8
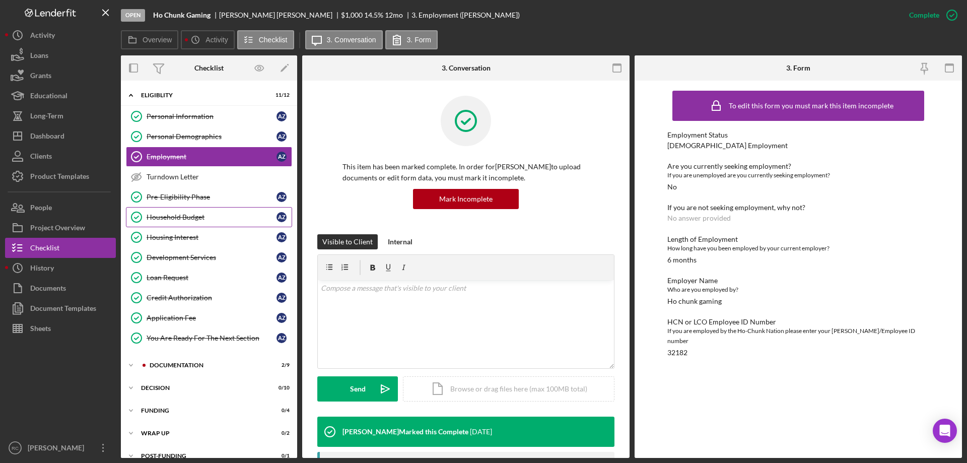
click at [192, 214] on div "Household Budget" at bounding box center [212, 217] width 130 height 8
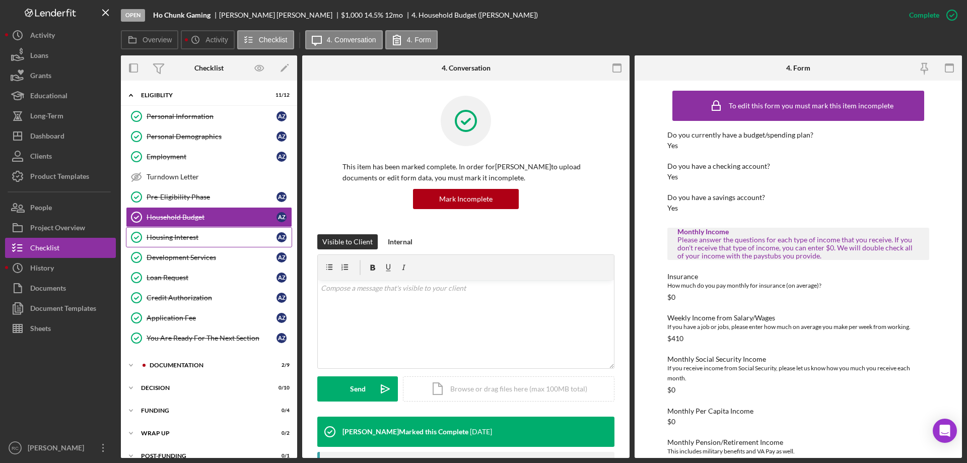
click at [192, 237] on div "Housing Interest" at bounding box center [212, 237] width 130 height 8
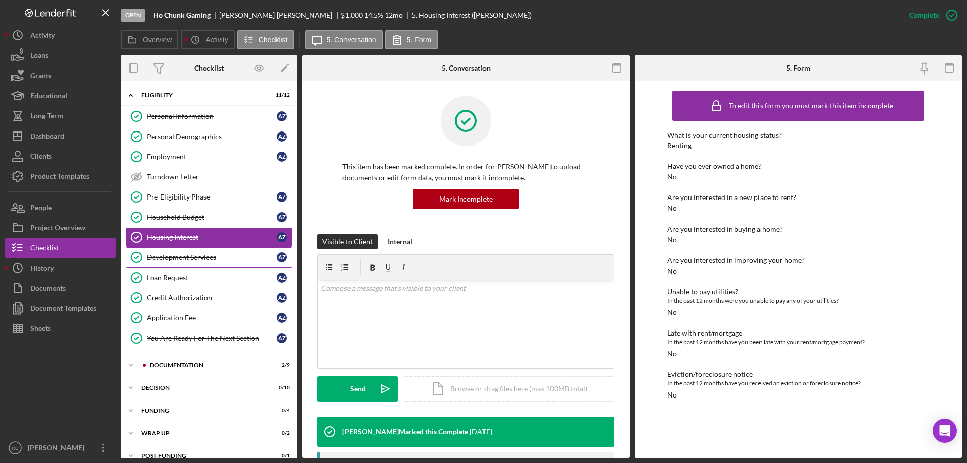
click at [193, 254] on div "Development Services" at bounding box center [212, 257] width 130 height 8
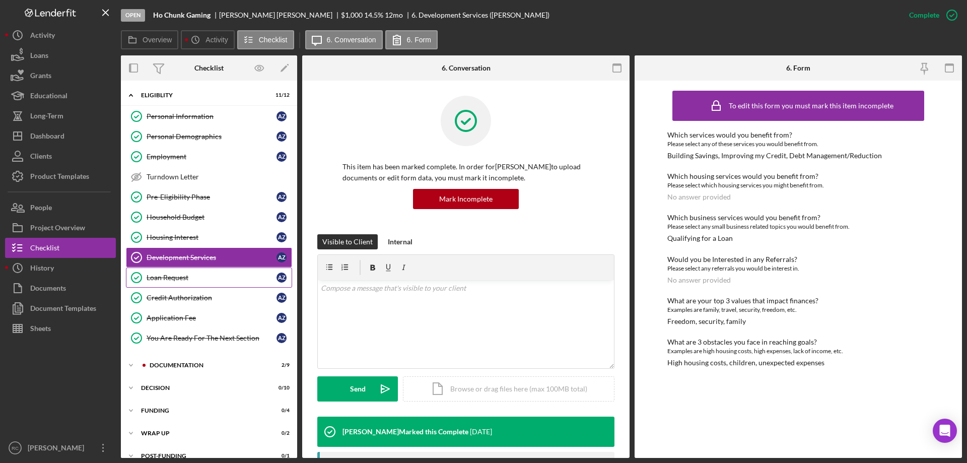
click at [173, 276] on div "Loan Request" at bounding box center [212, 278] width 130 height 8
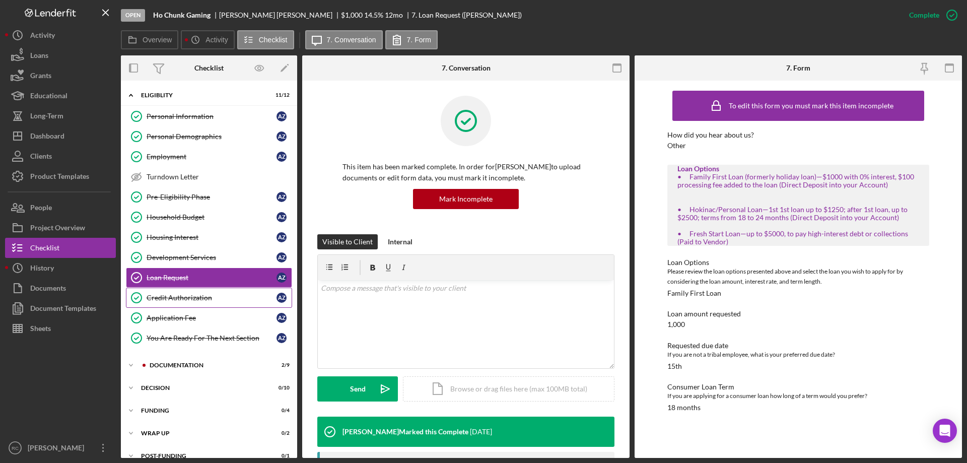
click at [184, 298] on div "Credit Authorization" at bounding box center [212, 298] width 130 height 8
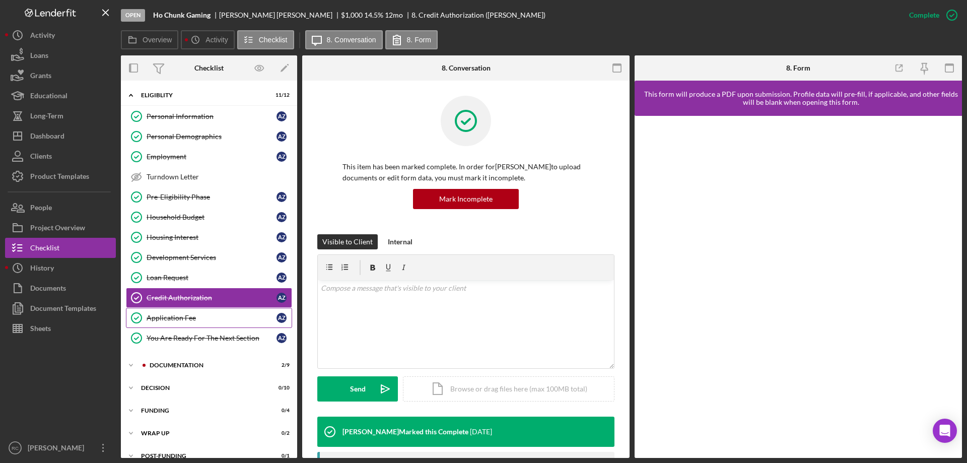
click at [187, 316] on div "Application Fee" at bounding box center [212, 318] width 130 height 8
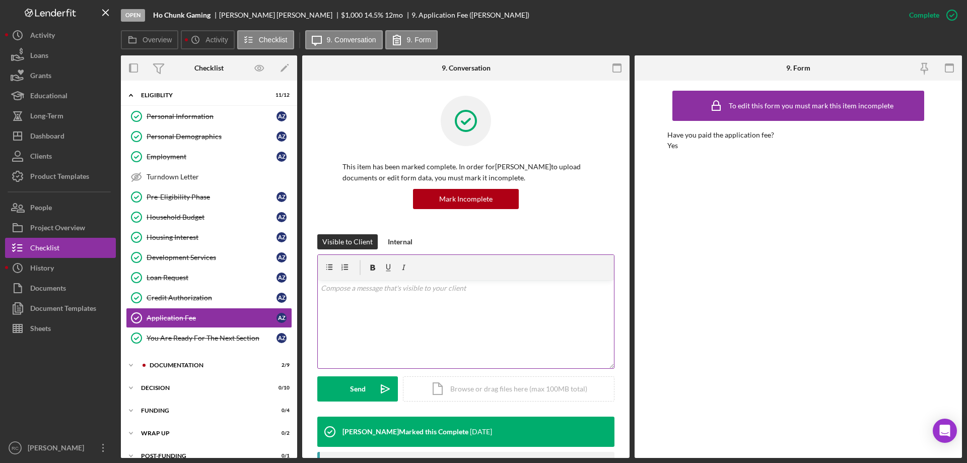
scroll to position [135, 0]
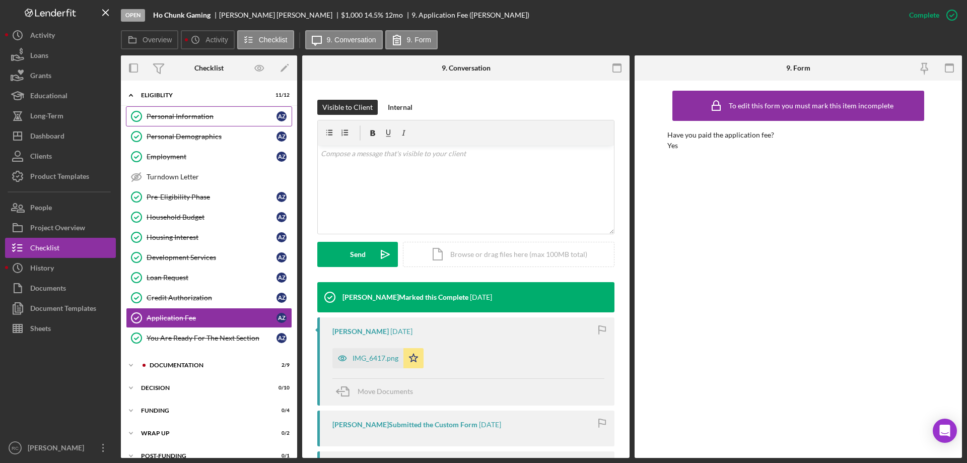
click at [180, 114] on div "Personal Information" at bounding box center [212, 116] width 130 height 8
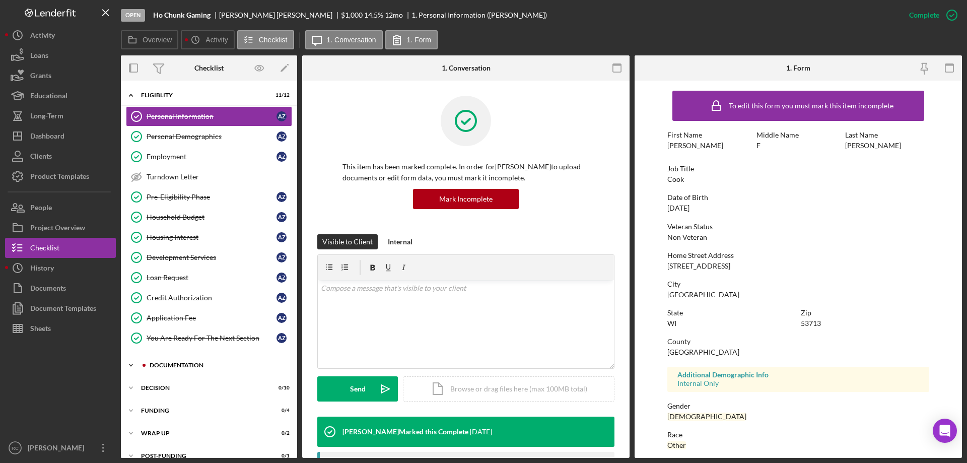
click at [183, 362] on div "Icon/Expander Documentation 2 / 9" at bounding box center [209, 365] width 176 height 20
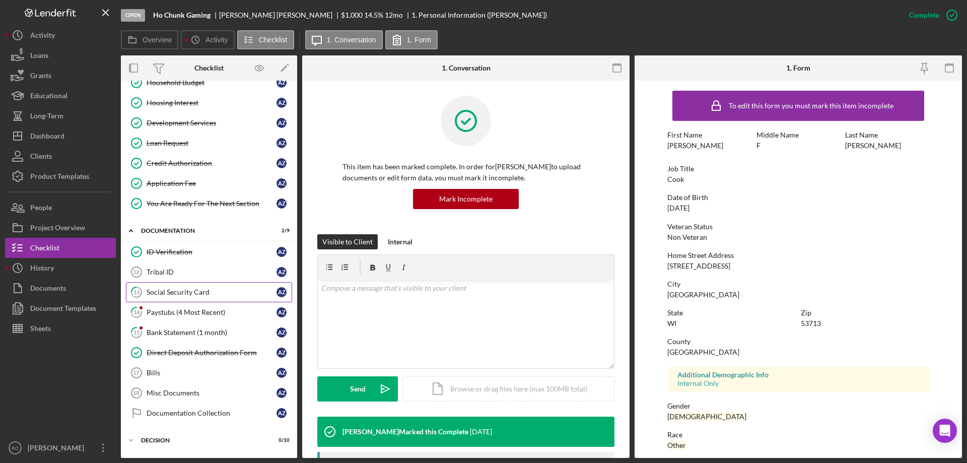
click at [192, 293] on div "Social Security Card" at bounding box center [212, 292] width 130 height 8
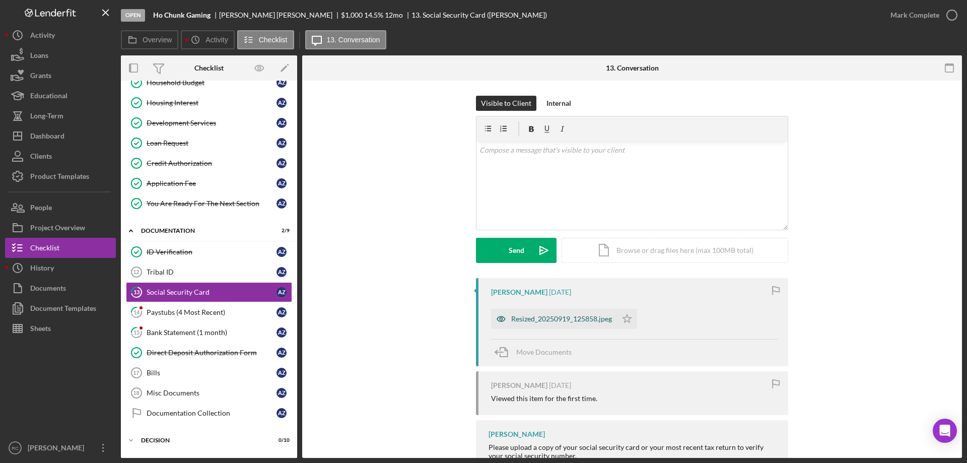
click at [585, 318] on div "Resized_20250919_125858.jpeg" at bounding box center [561, 319] width 101 height 8
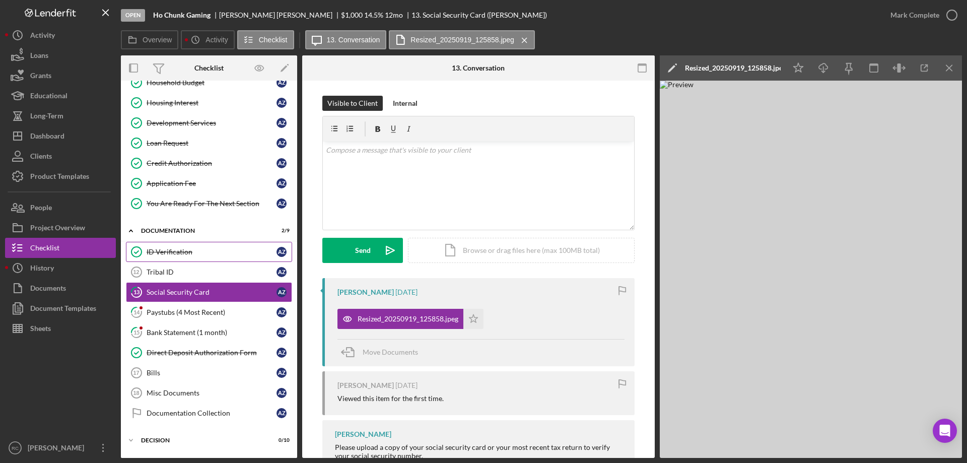
click at [217, 255] on div "ID Verification" at bounding box center [212, 252] width 130 height 8
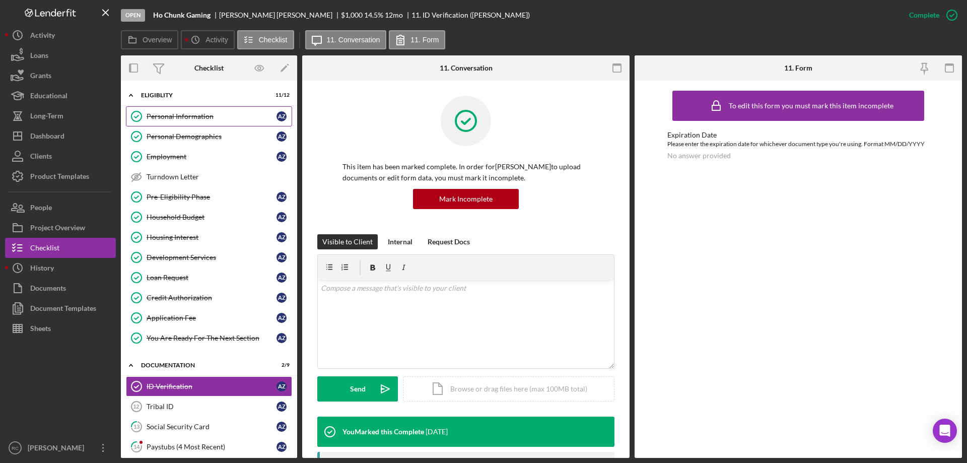
click at [179, 112] on div "Personal Information" at bounding box center [212, 116] width 130 height 8
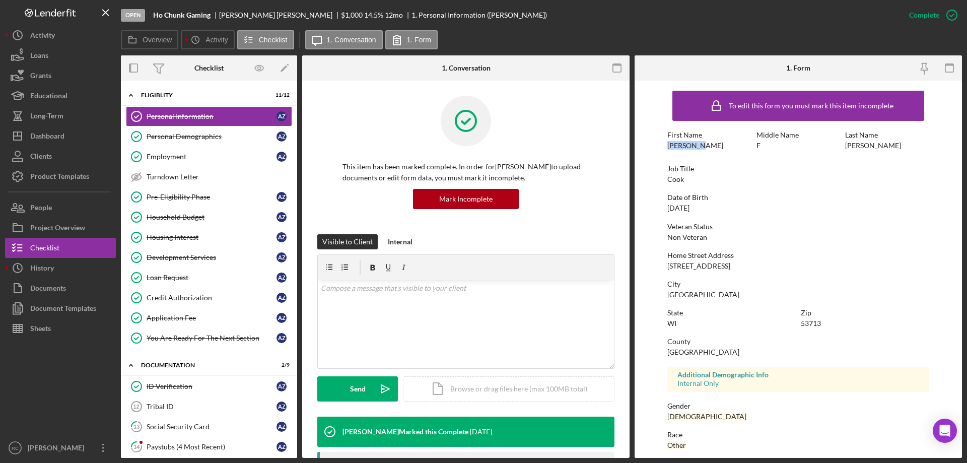
drag, startPoint x: 667, startPoint y: 148, endPoint x: 699, endPoint y: 147, distance: 32.3
click at [699, 147] on form "To edit this form you must mark this item incomplete First Name [PERSON_NAME] M…" at bounding box center [798, 269] width 327 height 377
copy div "[PERSON_NAME]"
